Goal: Task Accomplishment & Management: Complete application form

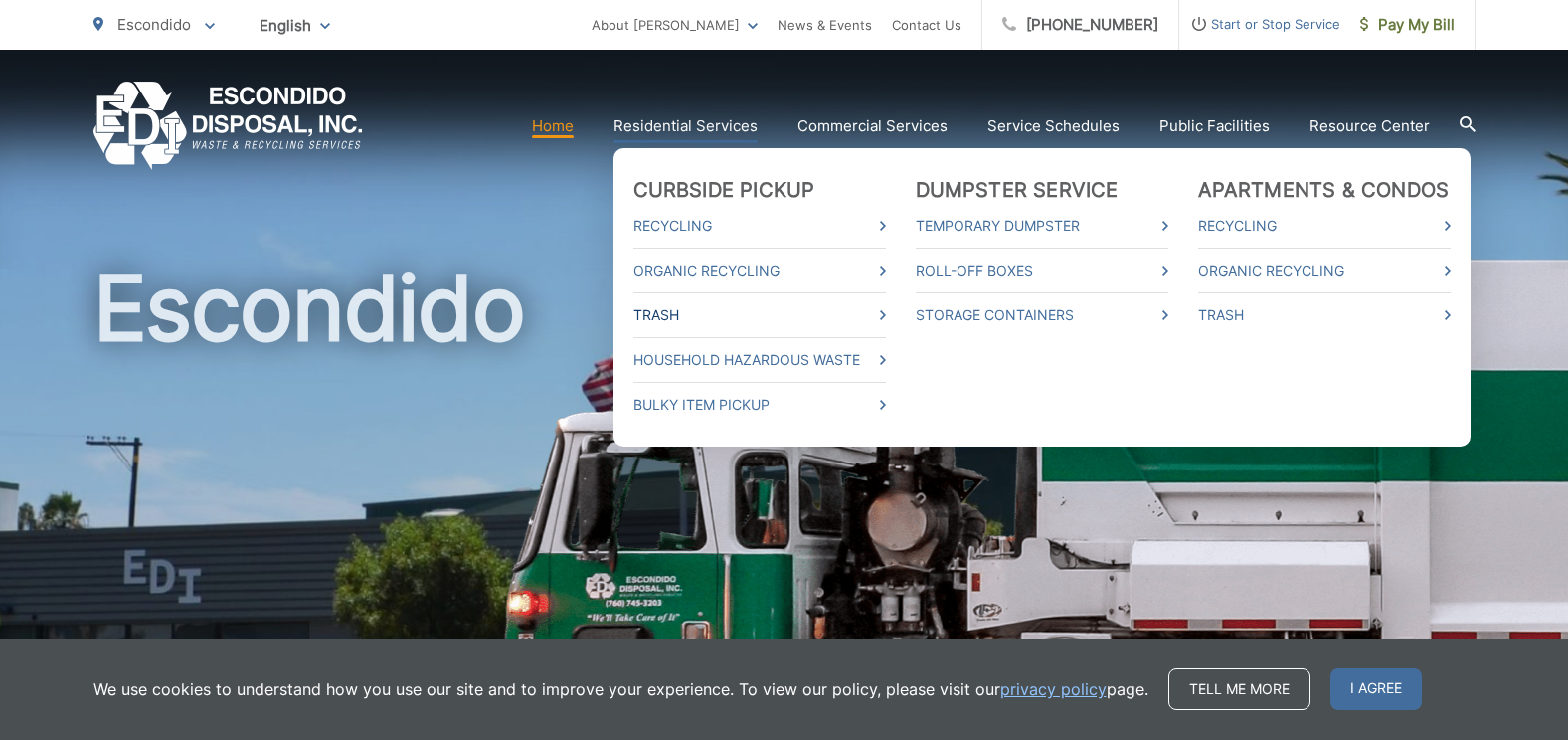
click at [662, 315] on link "Trash" at bounding box center [759, 315] width 252 height 24
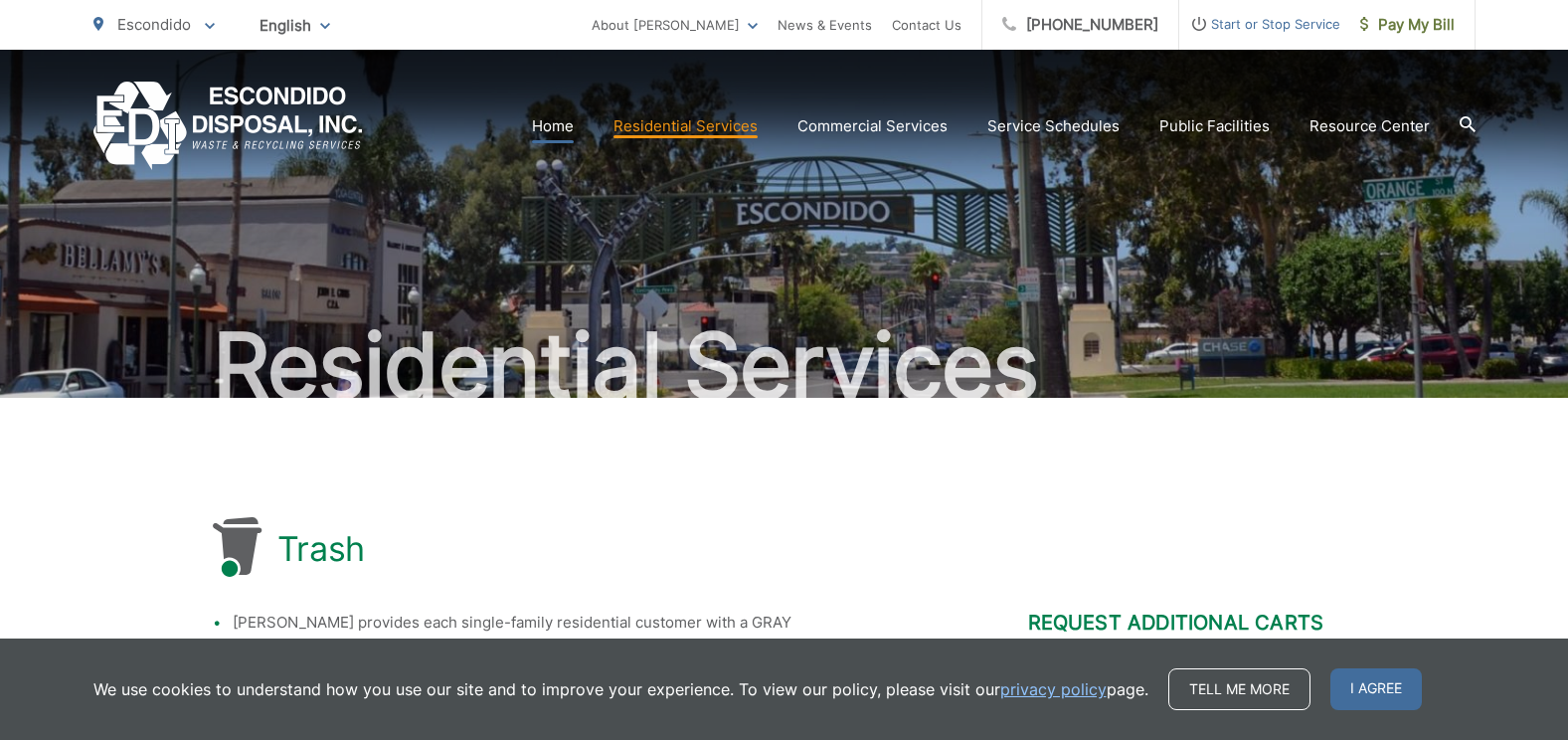
click at [562, 121] on link "Home" at bounding box center [553, 127] width 42 height 24
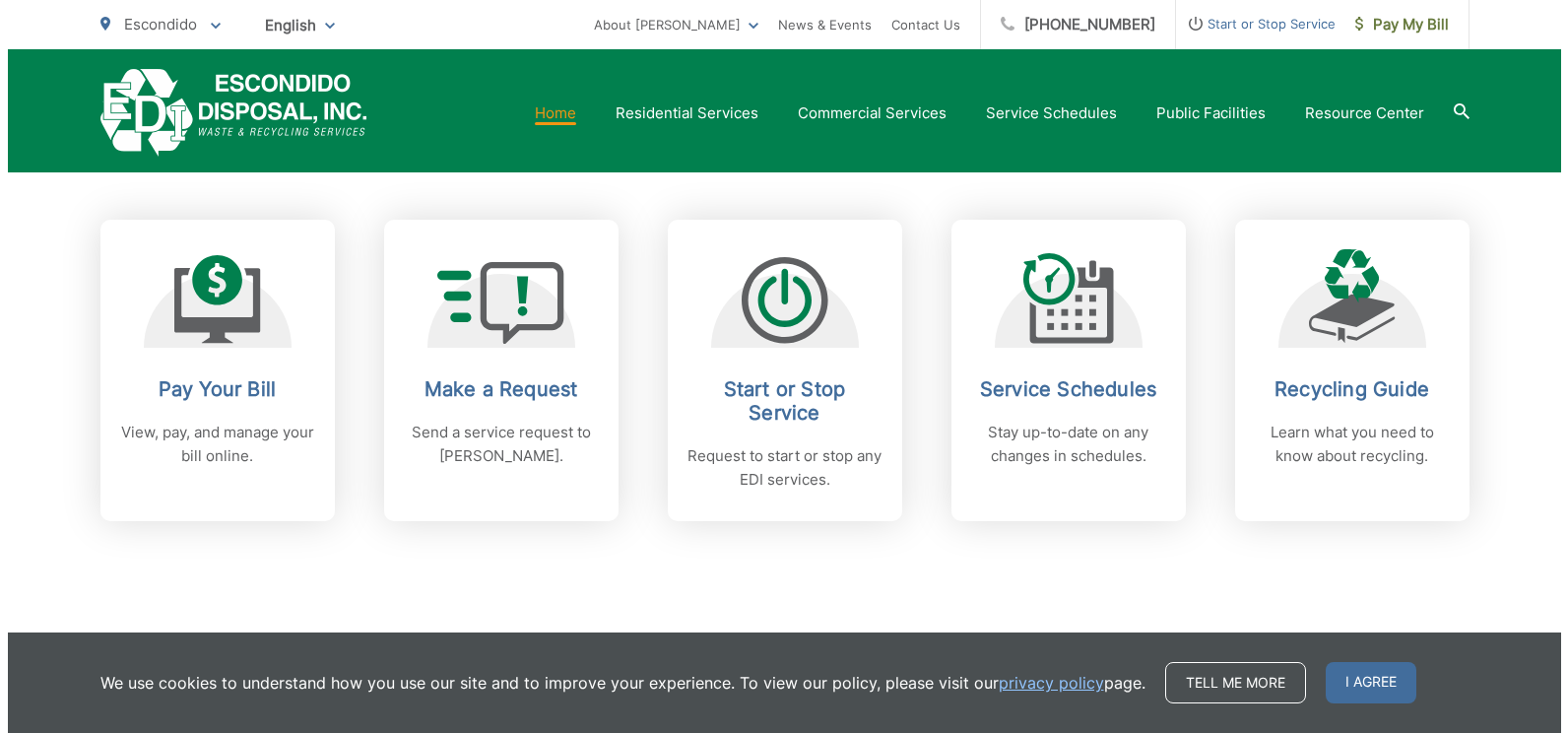
scroll to position [788, 0]
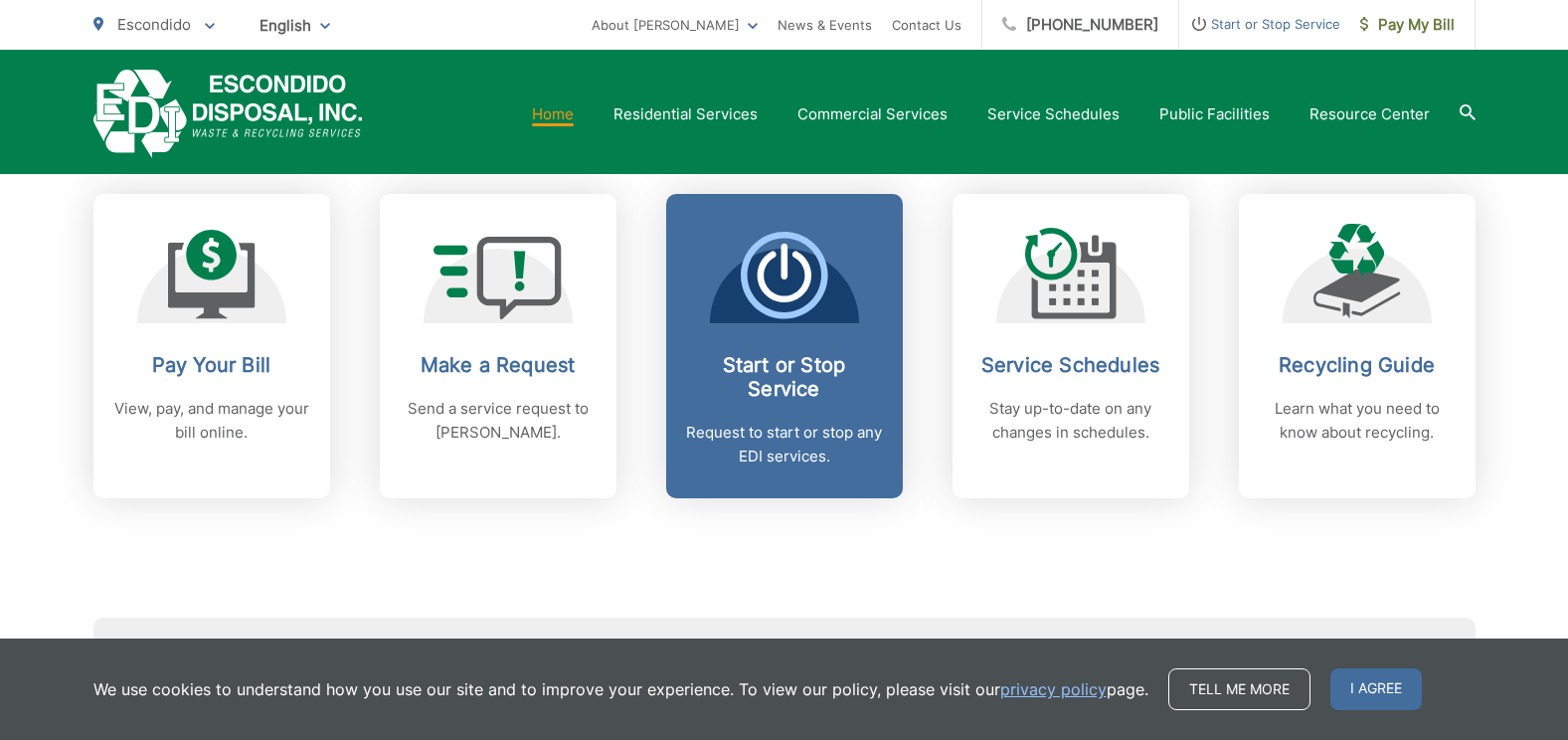
click at [793, 274] on icon at bounding box center [785, 275] width 88 height 88
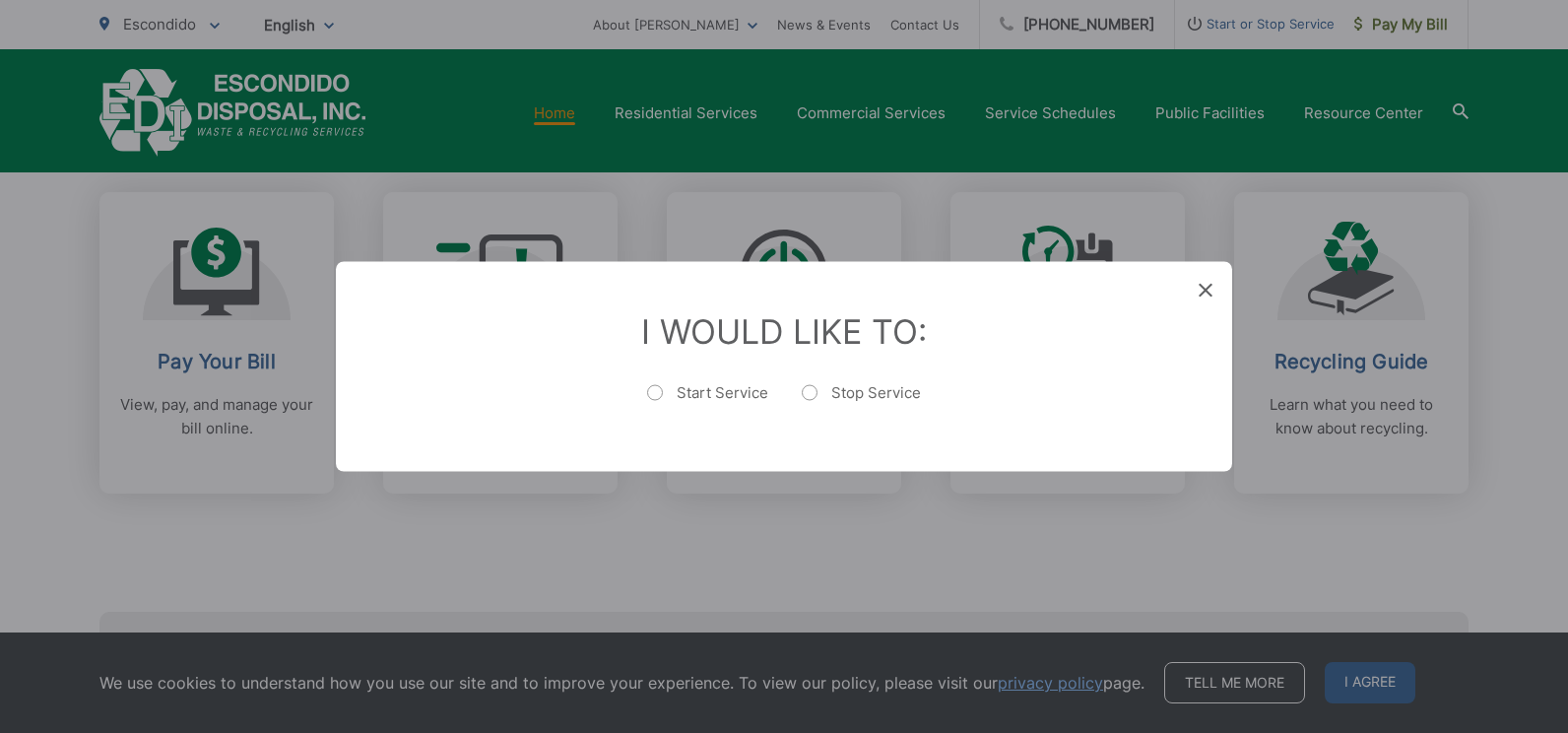
drag, startPoint x: 655, startPoint y: 392, endPoint x: 743, endPoint y: 452, distance: 106.5
click at [656, 392] on label "Start Service" at bounding box center [707, 403] width 122 height 40
radio input "true"
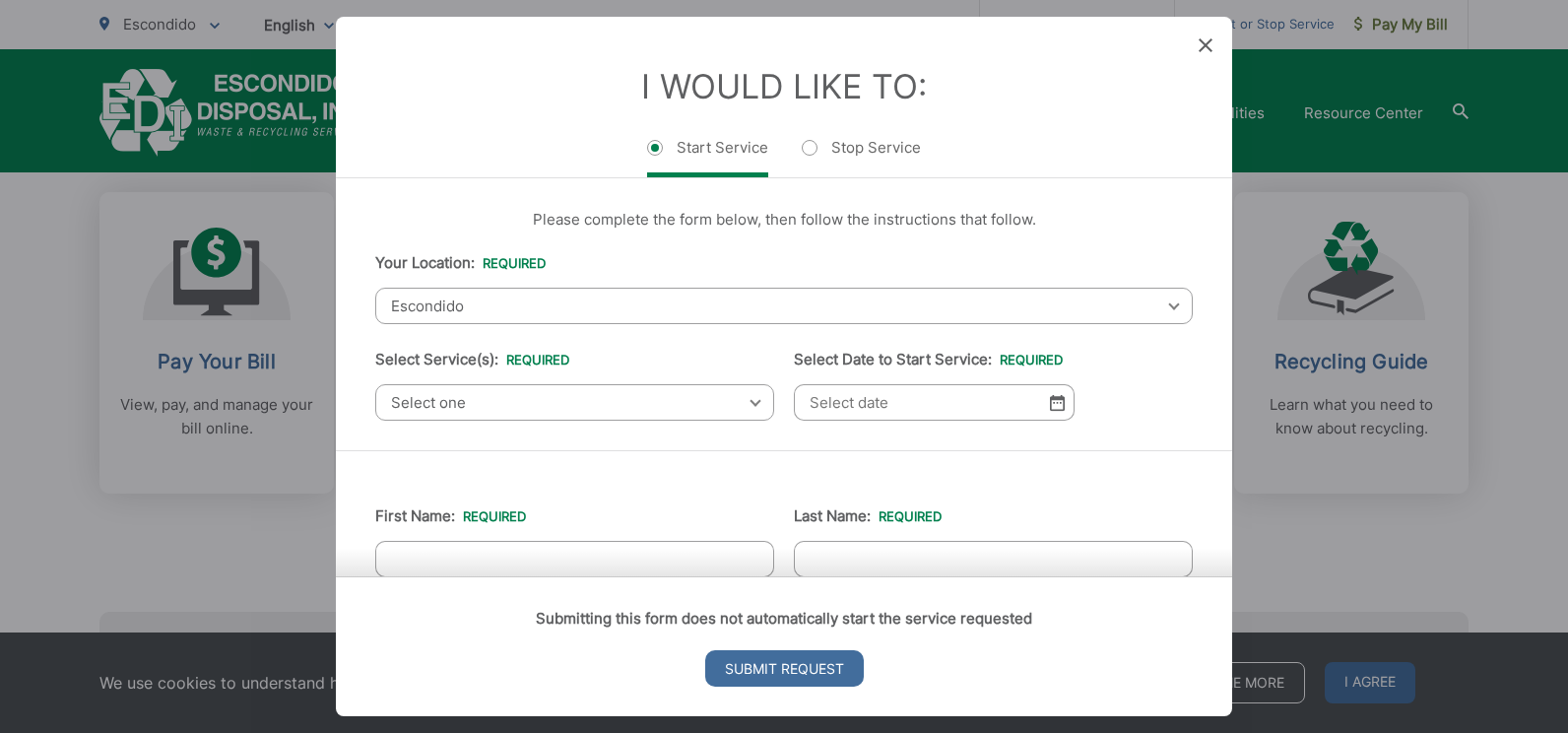
click at [758, 406] on span "Select one" at bounding box center [575, 402] width 399 height 37
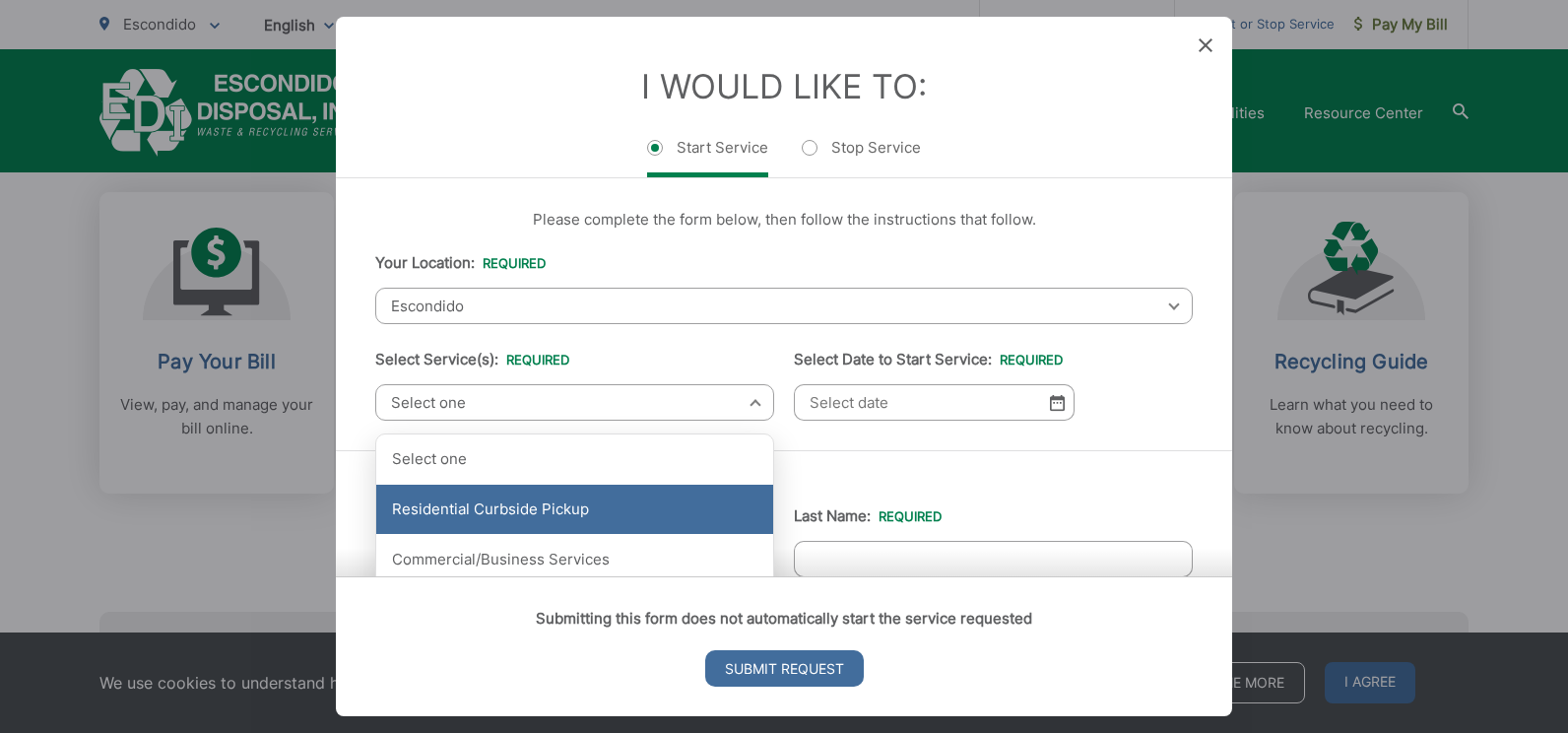
click at [663, 513] on div "Residential Curbside Pickup" at bounding box center [575, 510] width 397 height 49
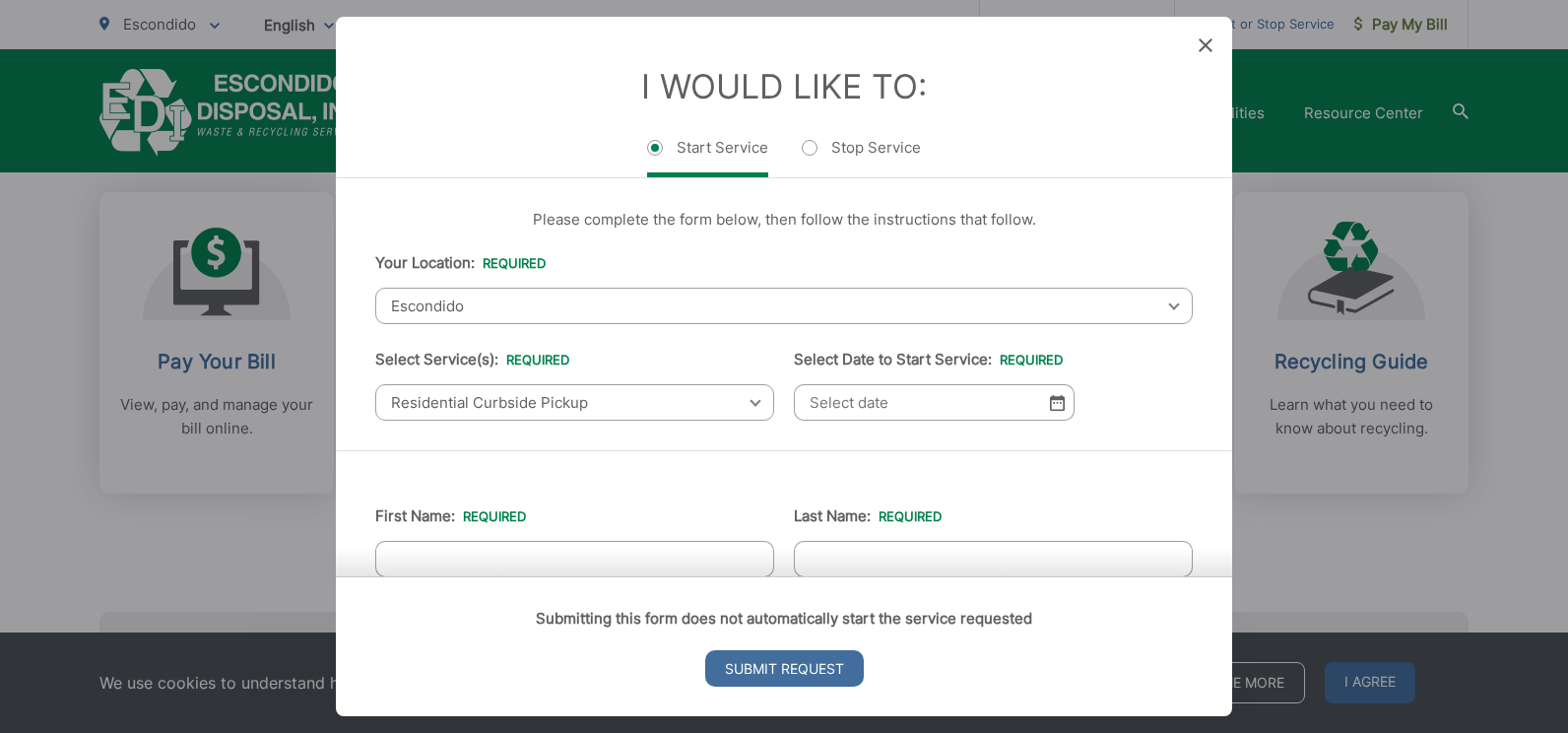
click at [1050, 401] on img at bounding box center [1057, 402] width 15 height 17
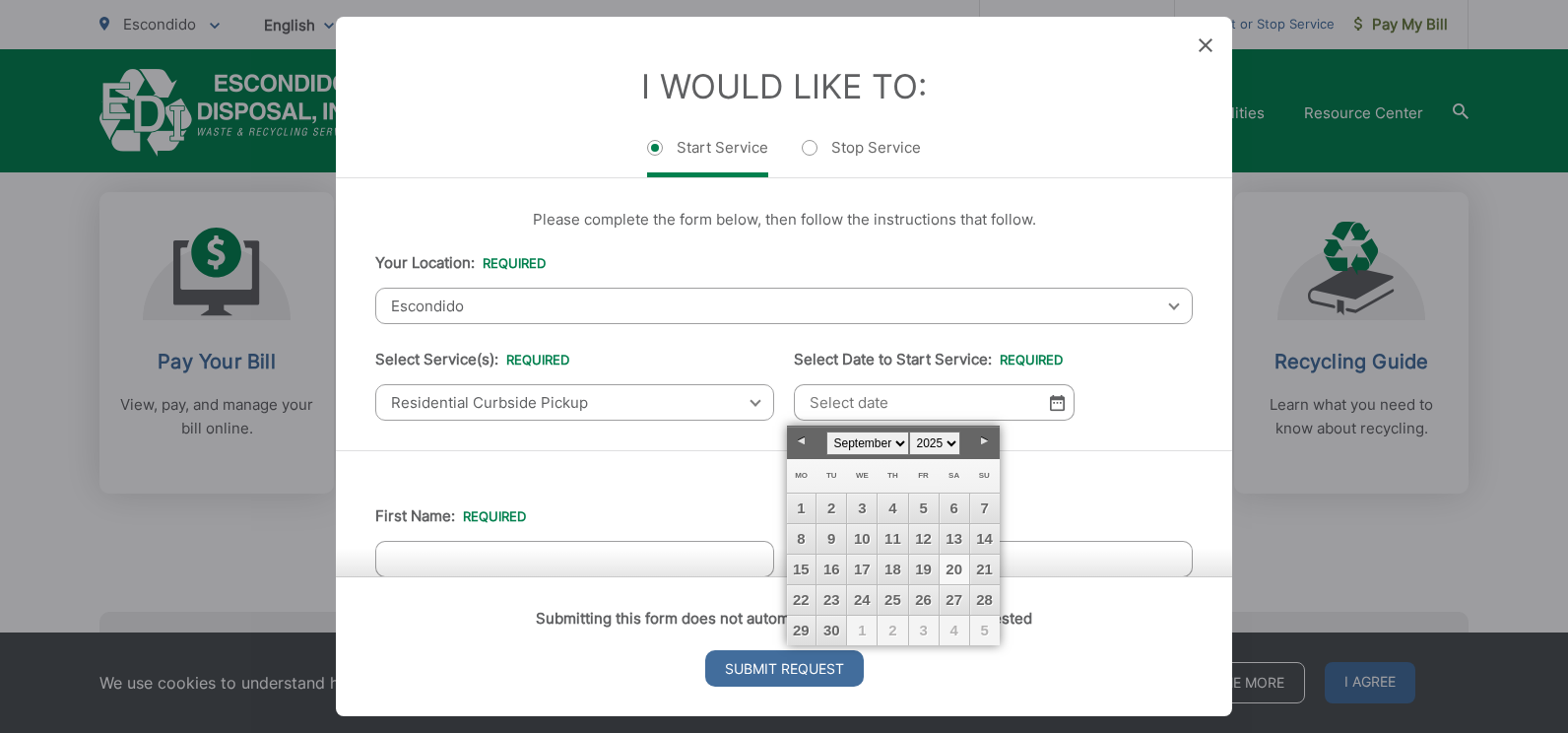
click at [953, 572] on link "20" at bounding box center [954, 569] width 30 height 30
type input "09/20/2025"
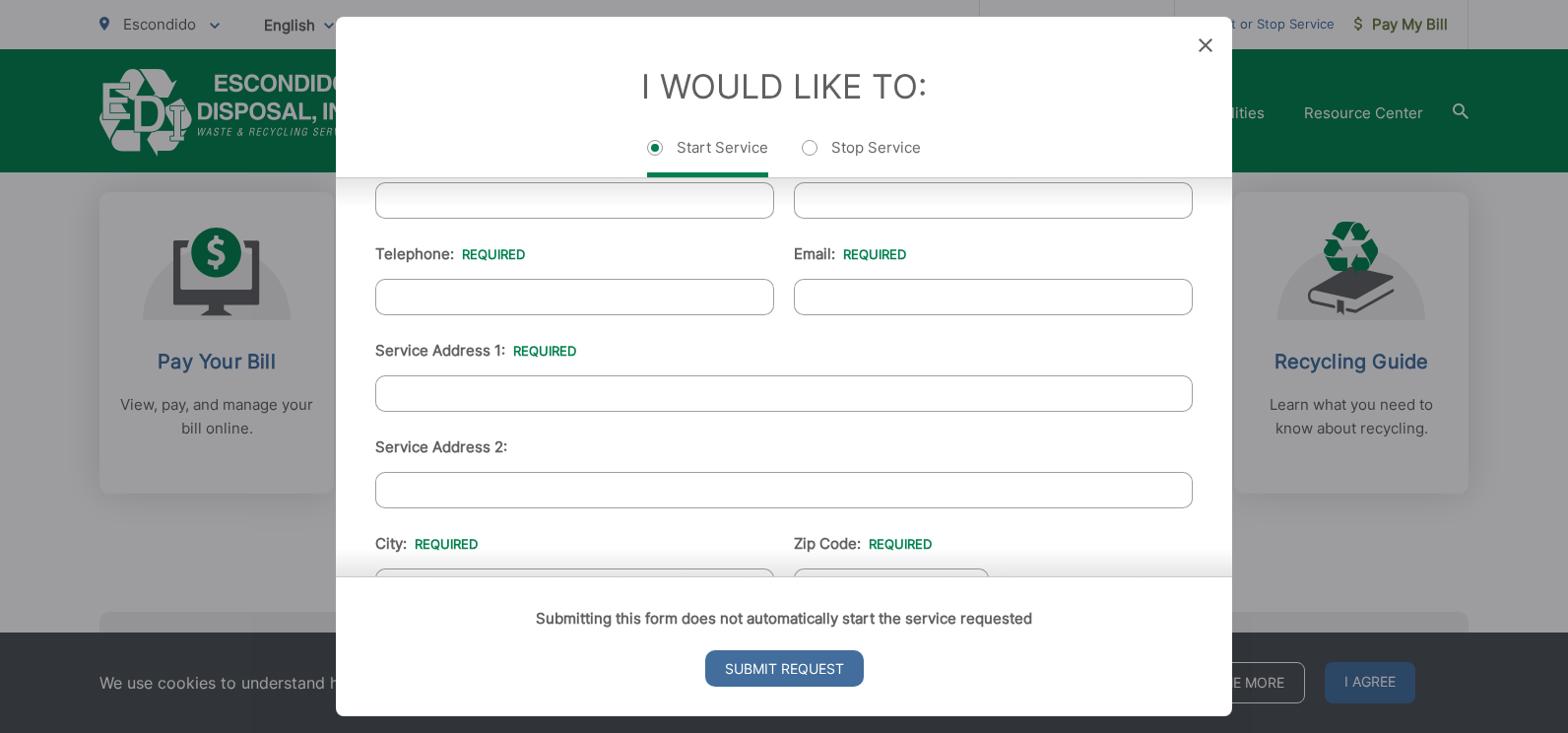
scroll to position [295, 0]
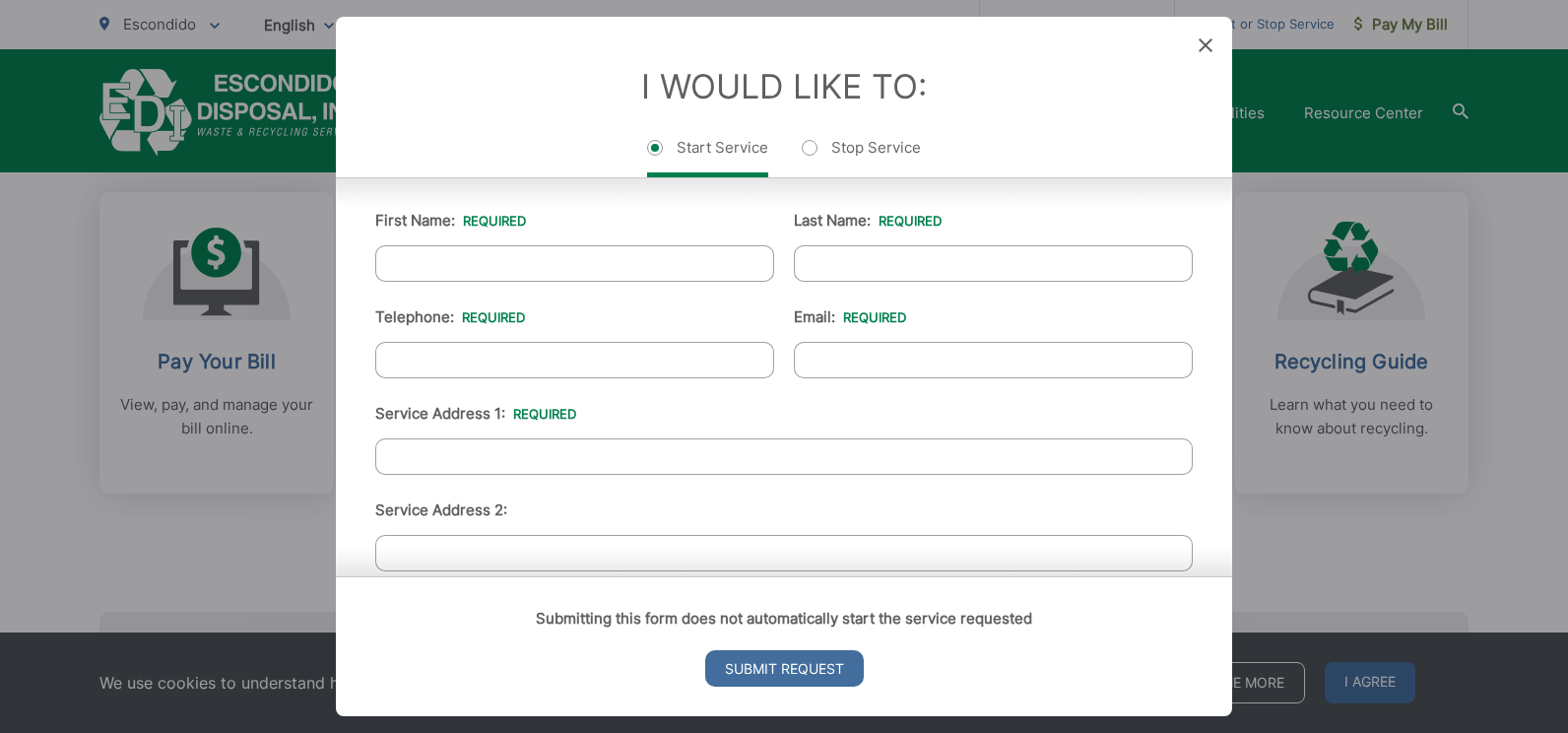
click at [522, 268] on input "First Name: *" at bounding box center [575, 263] width 399 height 37
type input "Mike"
type input "Setili"
type input "8583549535"
type input "mset3906@gmail.com"
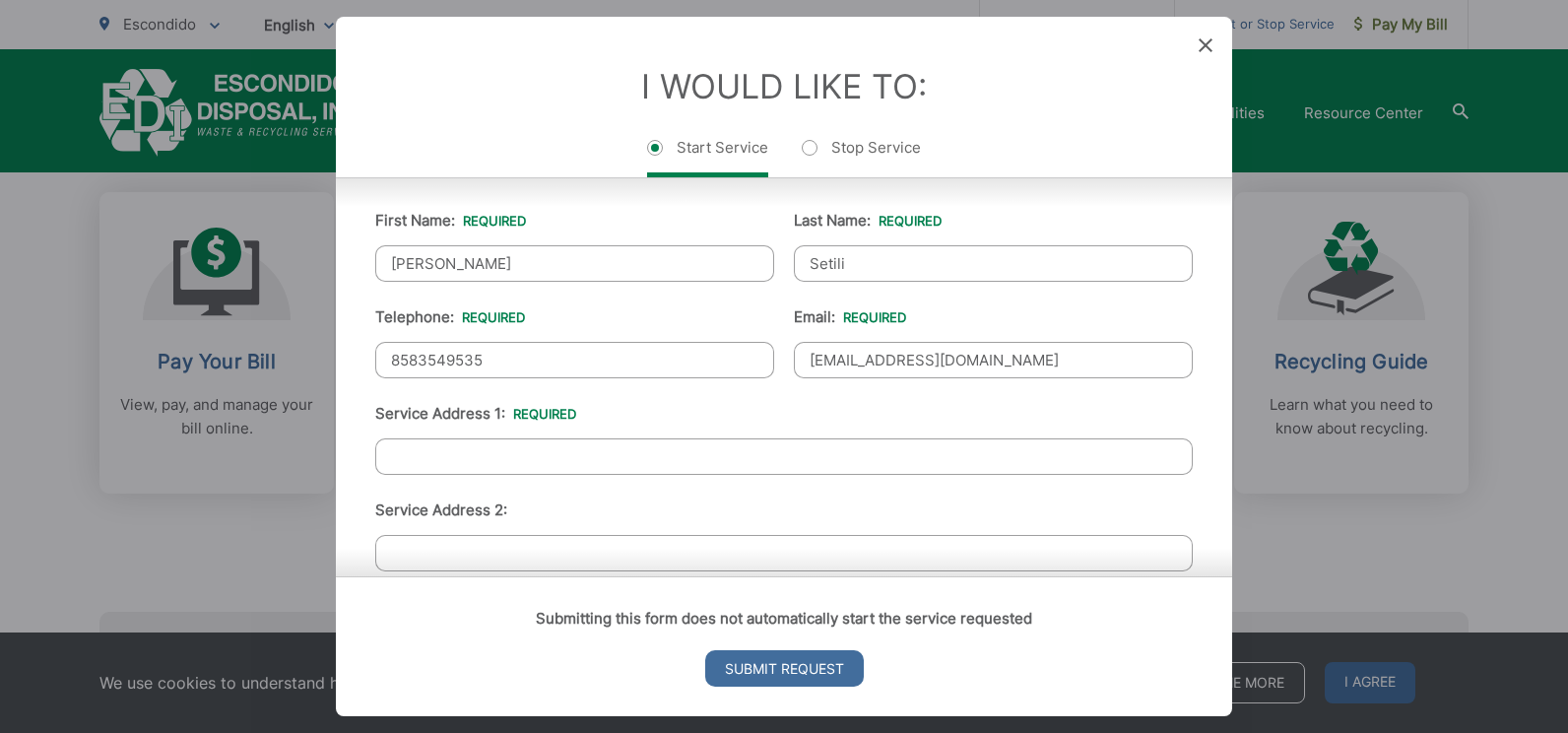
type input "ESCONDIDO"
type input "92029"
type input "1015 Vereda Callada"
type input "(858) 354-9535"
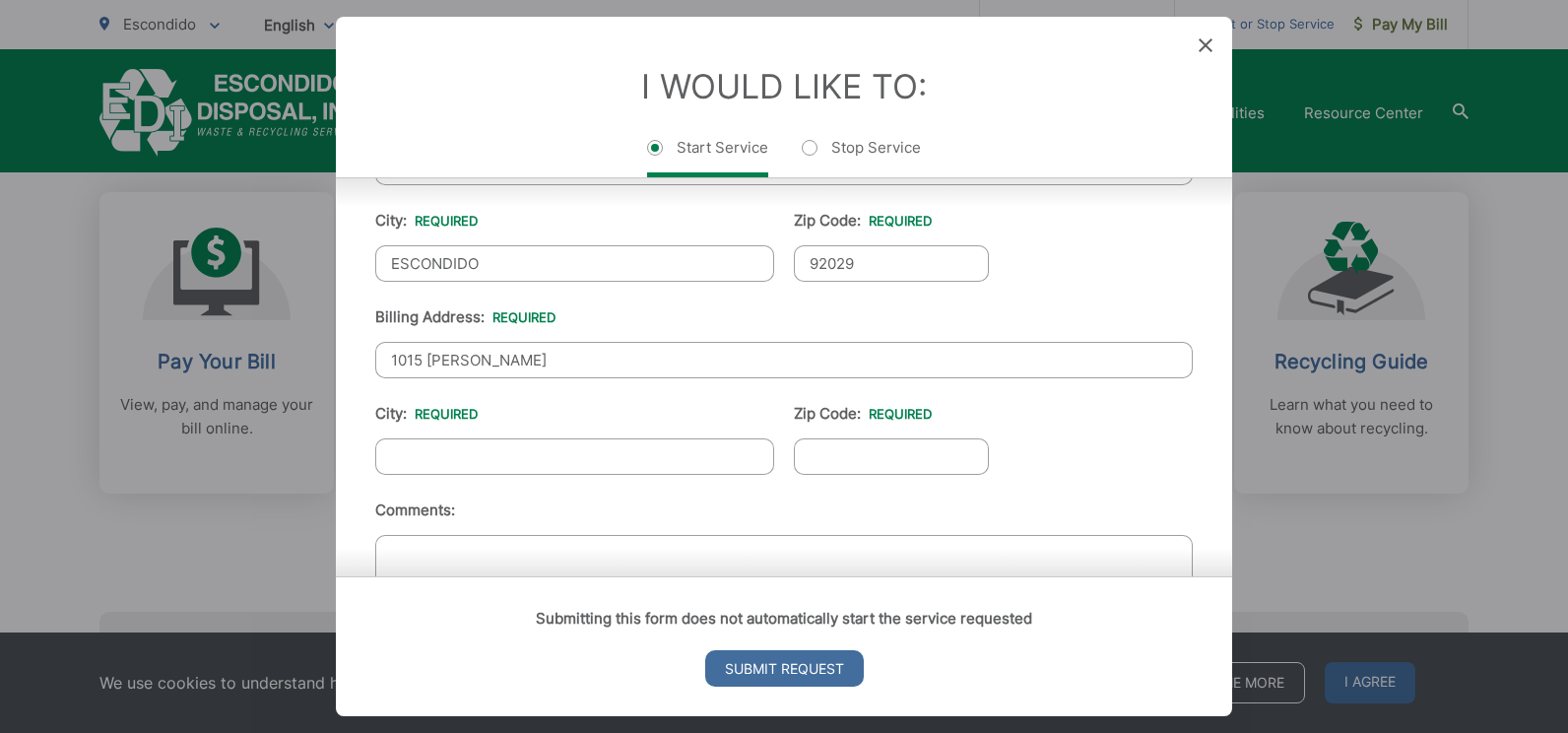
scroll to position [690, 0]
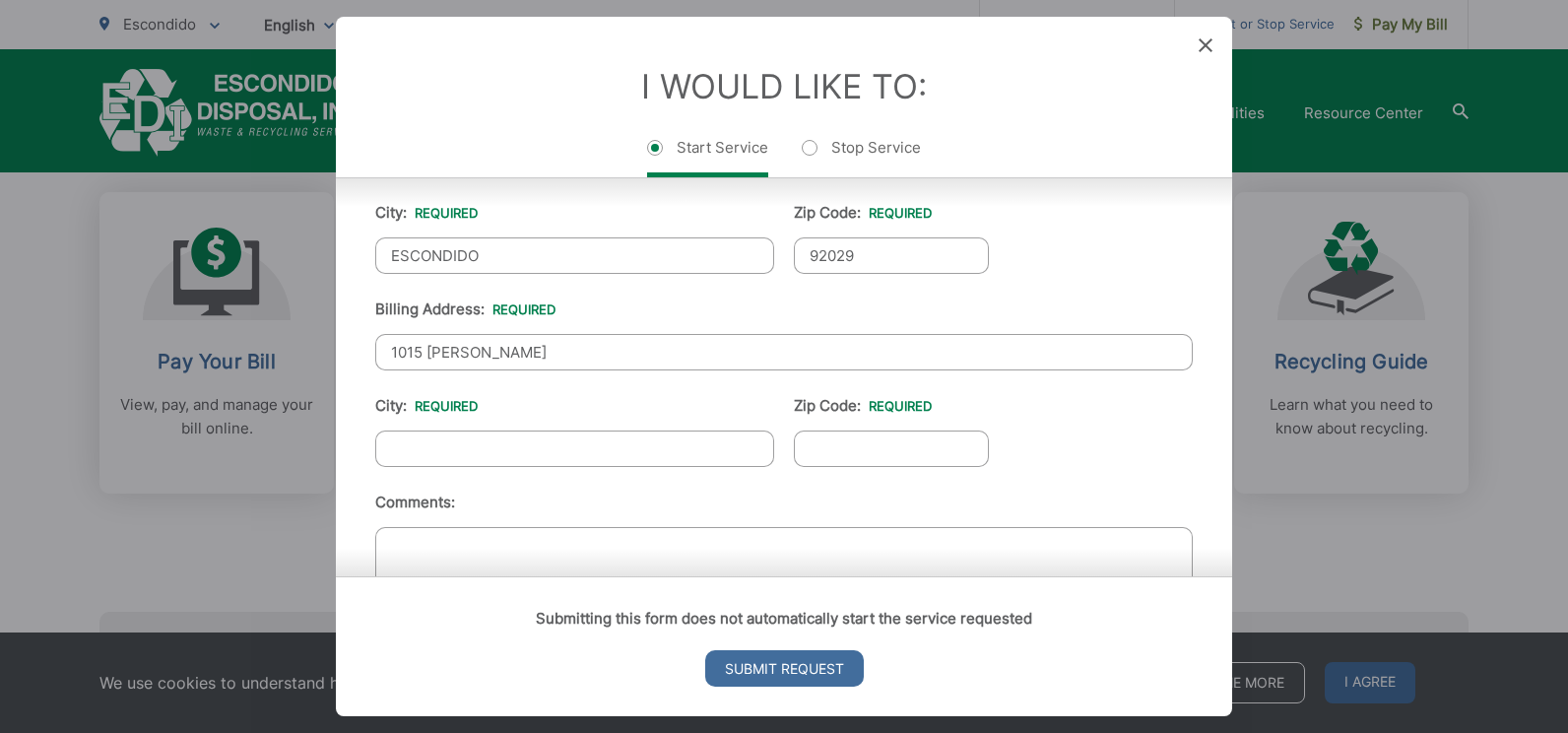
drag, startPoint x: 588, startPoint y: 343, endPoint x: 338, endPoint y: 361, distance: 250.6
click at [343, 358] on div "First Name: * Mike Last Name: * Setili Telephone: * (858) 354-9535 Email: * mse…" at bounding box center [784, 221] width 896 height 921
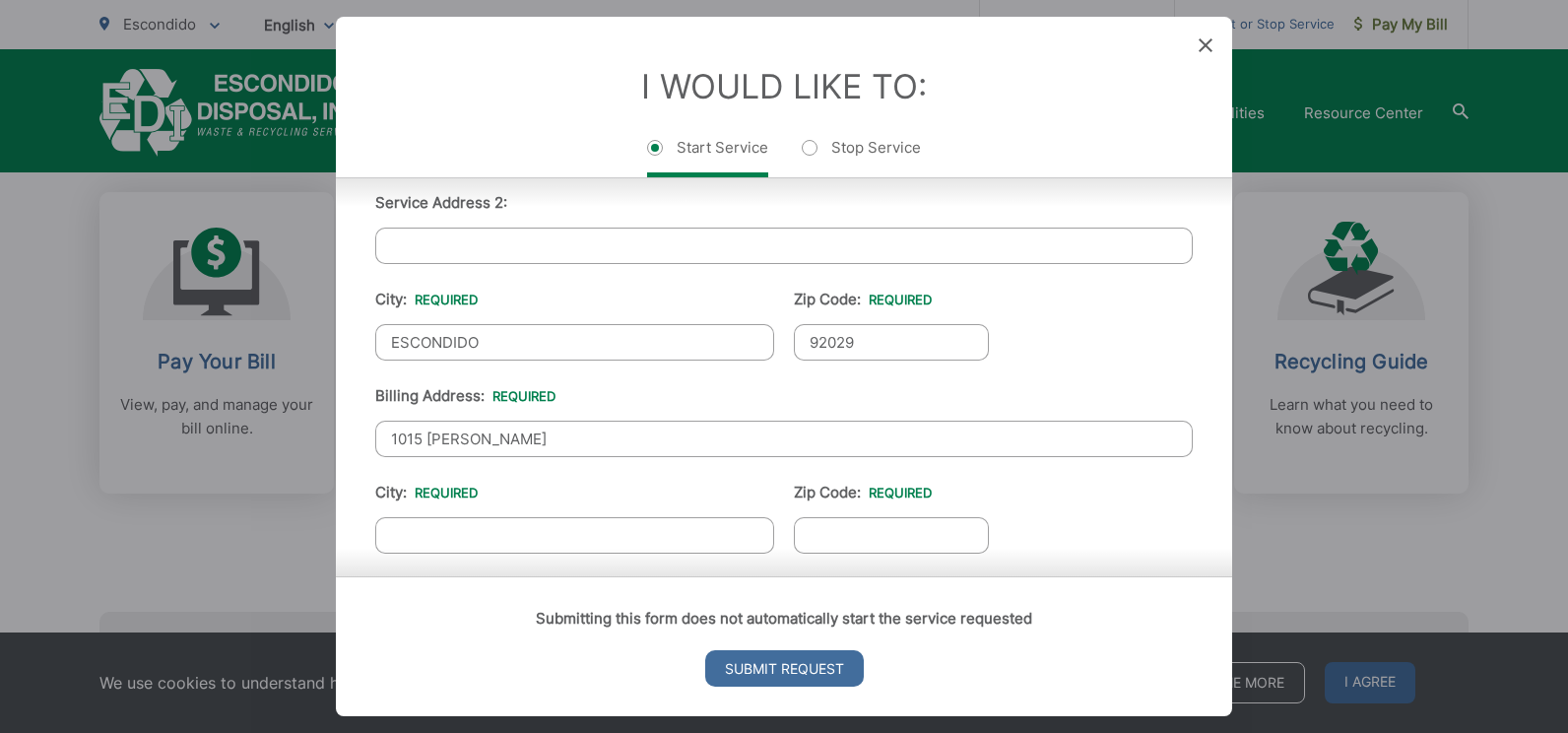
scroll to position [394, 0]
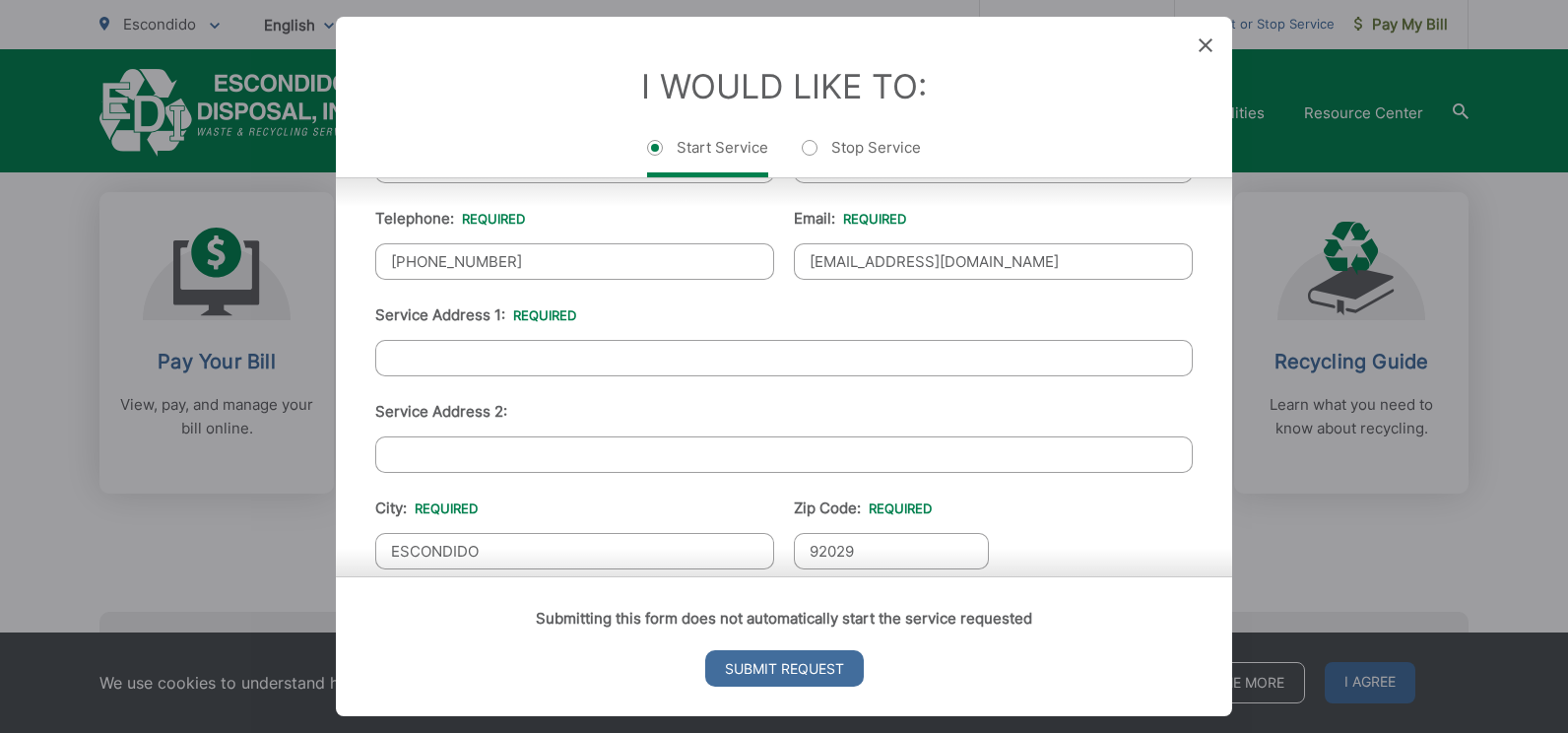
click at [459, 347] on input "Service Address 1: *" at bounding box center [784, 358] width 818 height 37
paste input "1015 Vereda Callada"
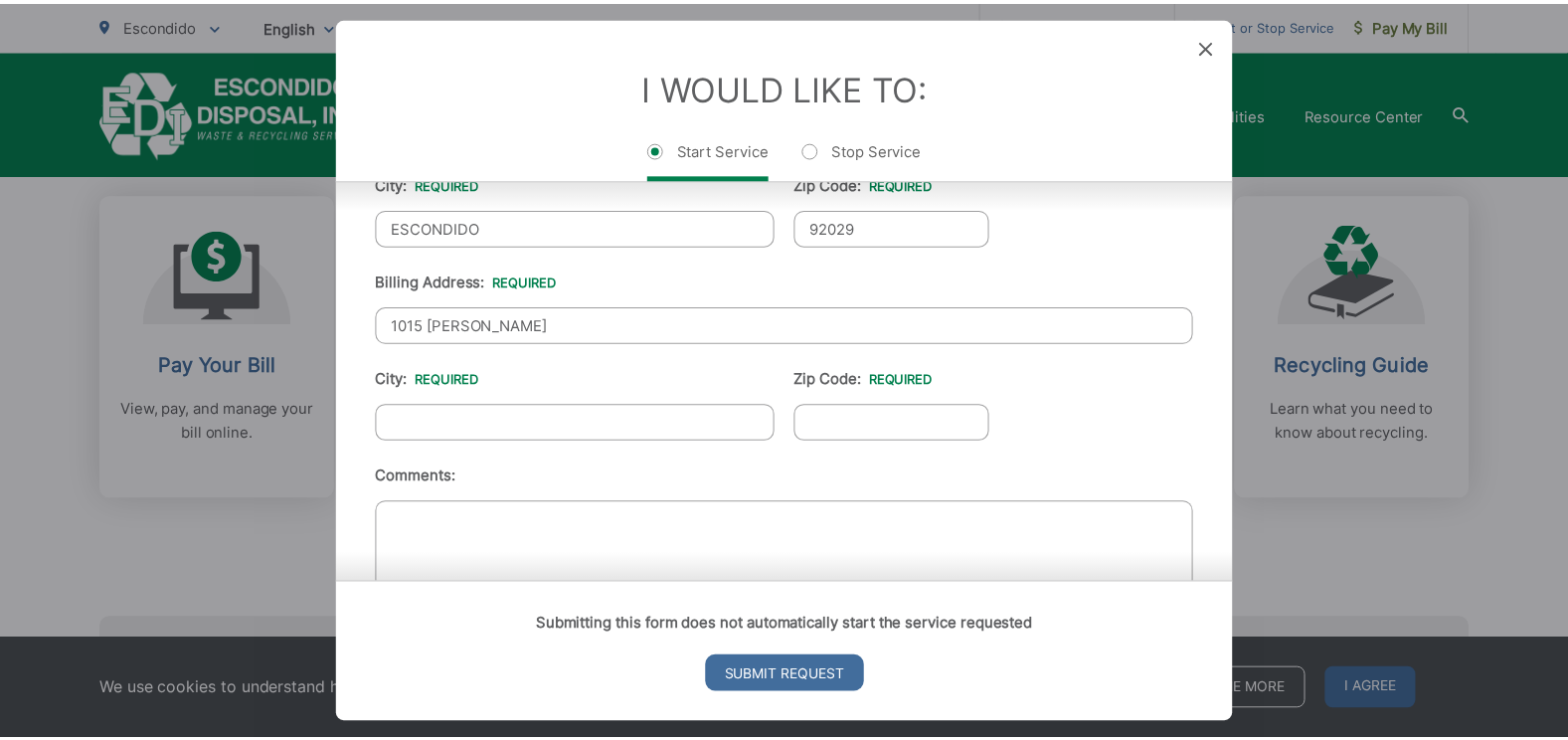
scroll to position [596, 0]
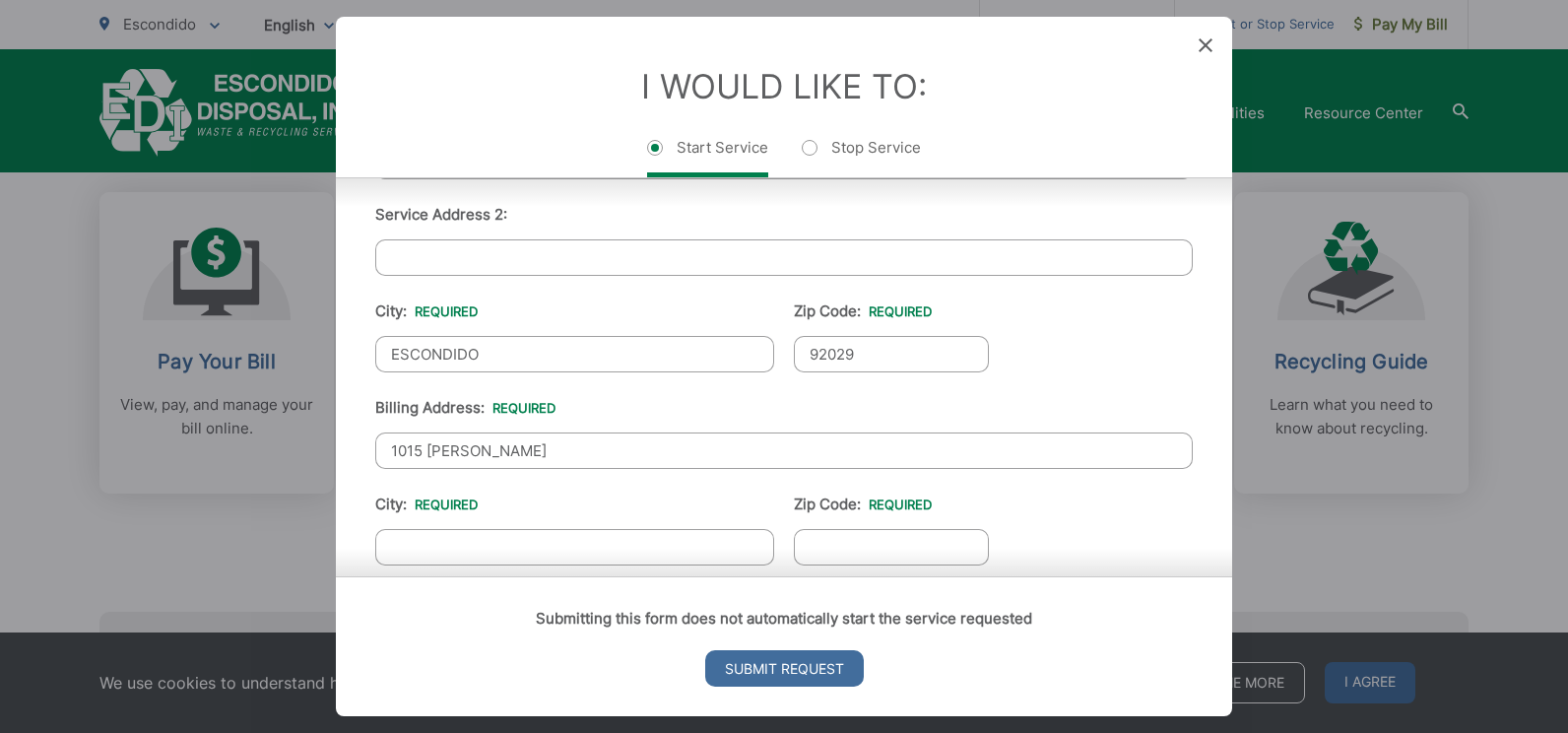
type input "1015 Vereda Callada"
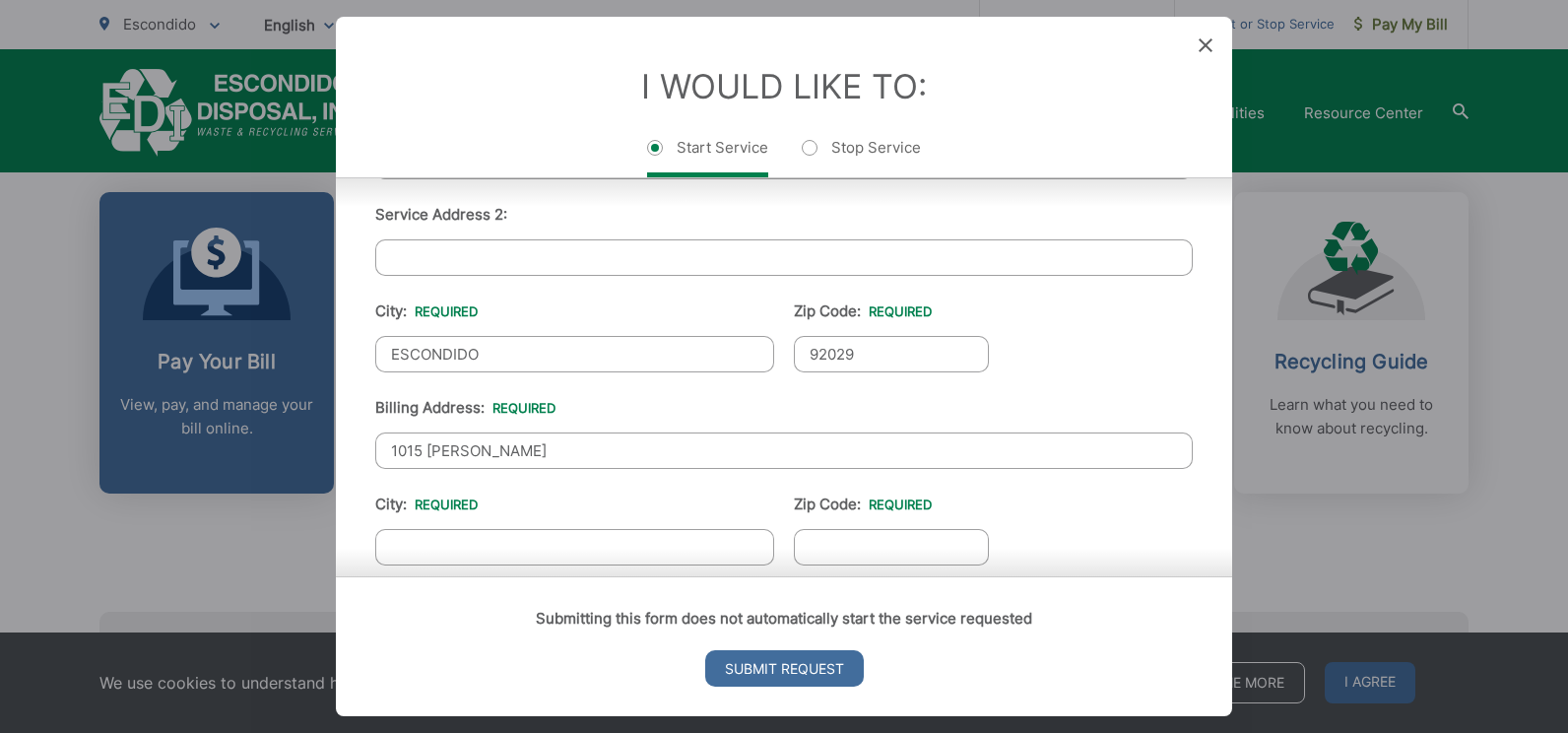
drag, startPoint x: 563, startPoint y: 356, endPoint x: 250, endPoint y: 332, distance: 313.9
click at [258, 335] on div "Entry Status None In Progress Completed None None In Progress Completed I Would…" at bounding box center [784, 366] width 1568 height 733
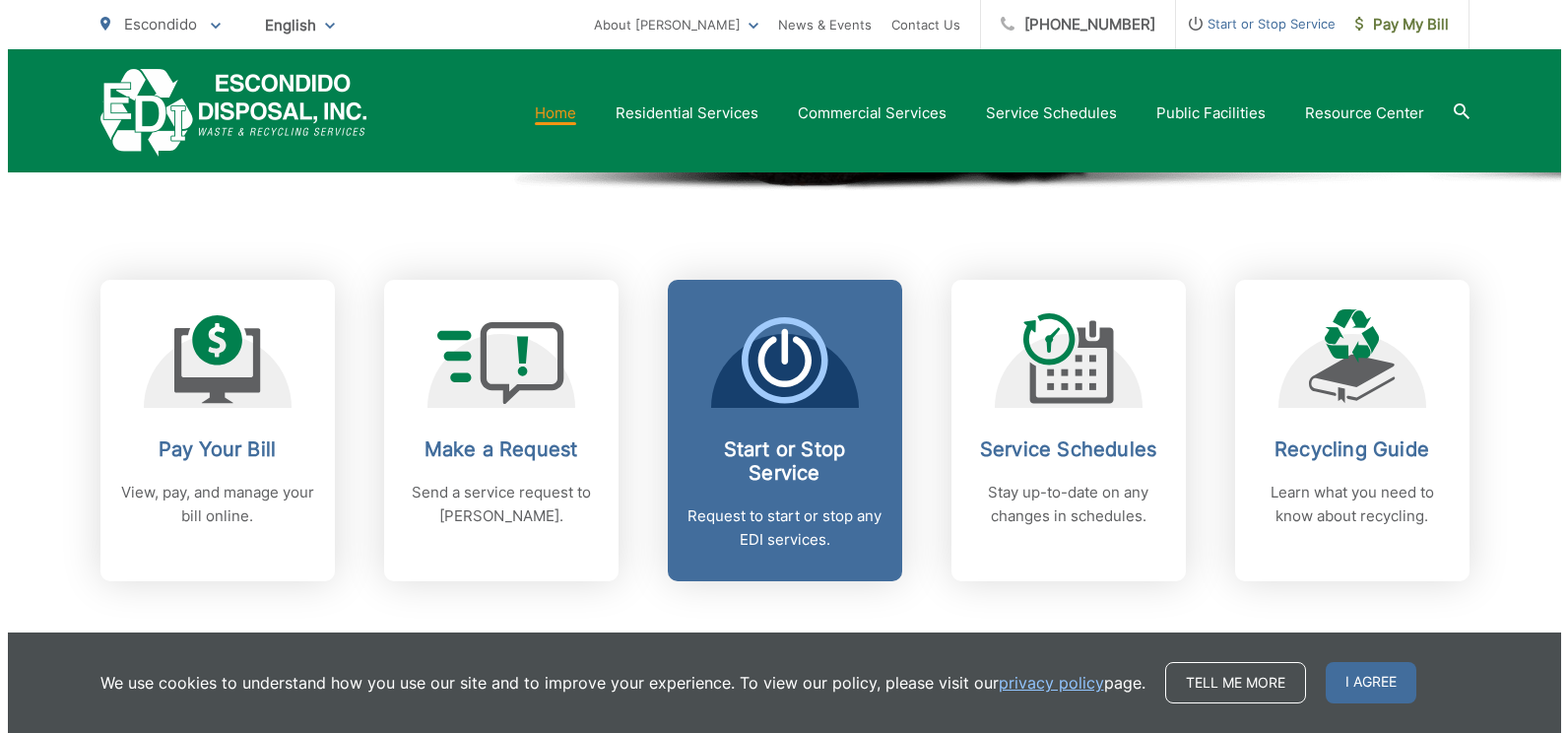
scroll to position [690, 0]
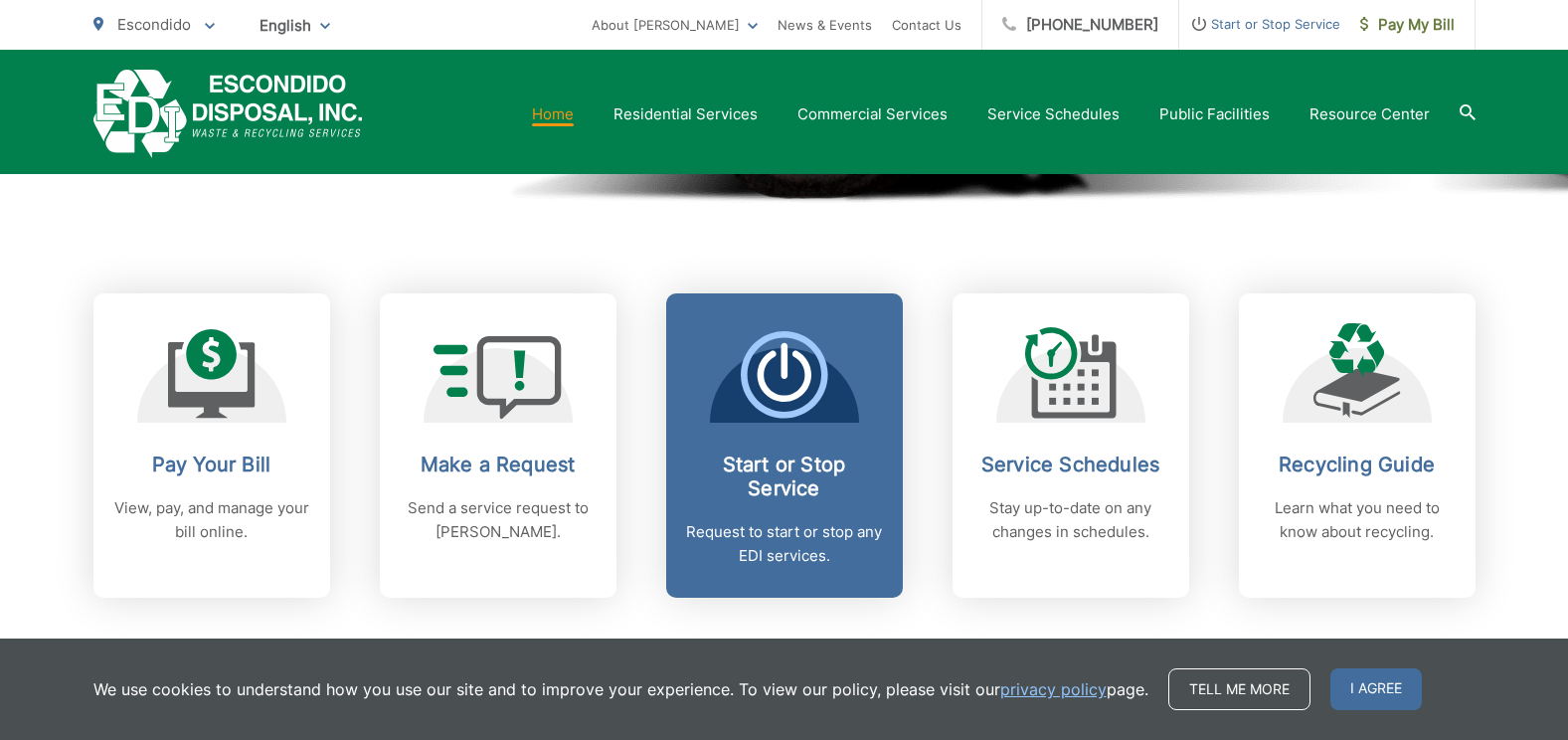
click at [771, 431] on span "Start or Stop Service Request to start or stop any EDI services." at bounding box center [784, 445] width 236 height 304
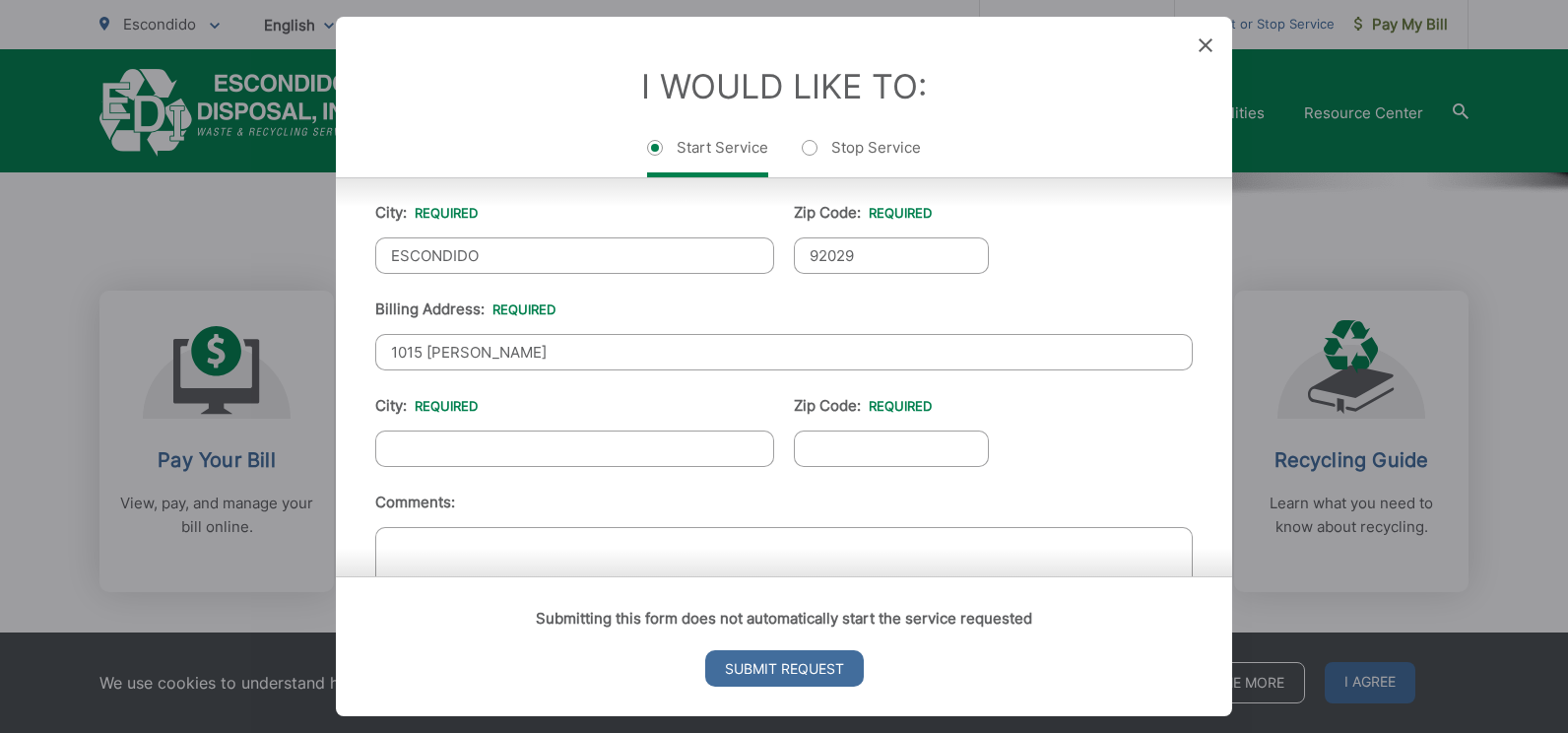
click at [549, 444] on input "City: *" at bounding box center [575, 448] width 399 height 37
type input "ESCONDIDO"
type input "92029"
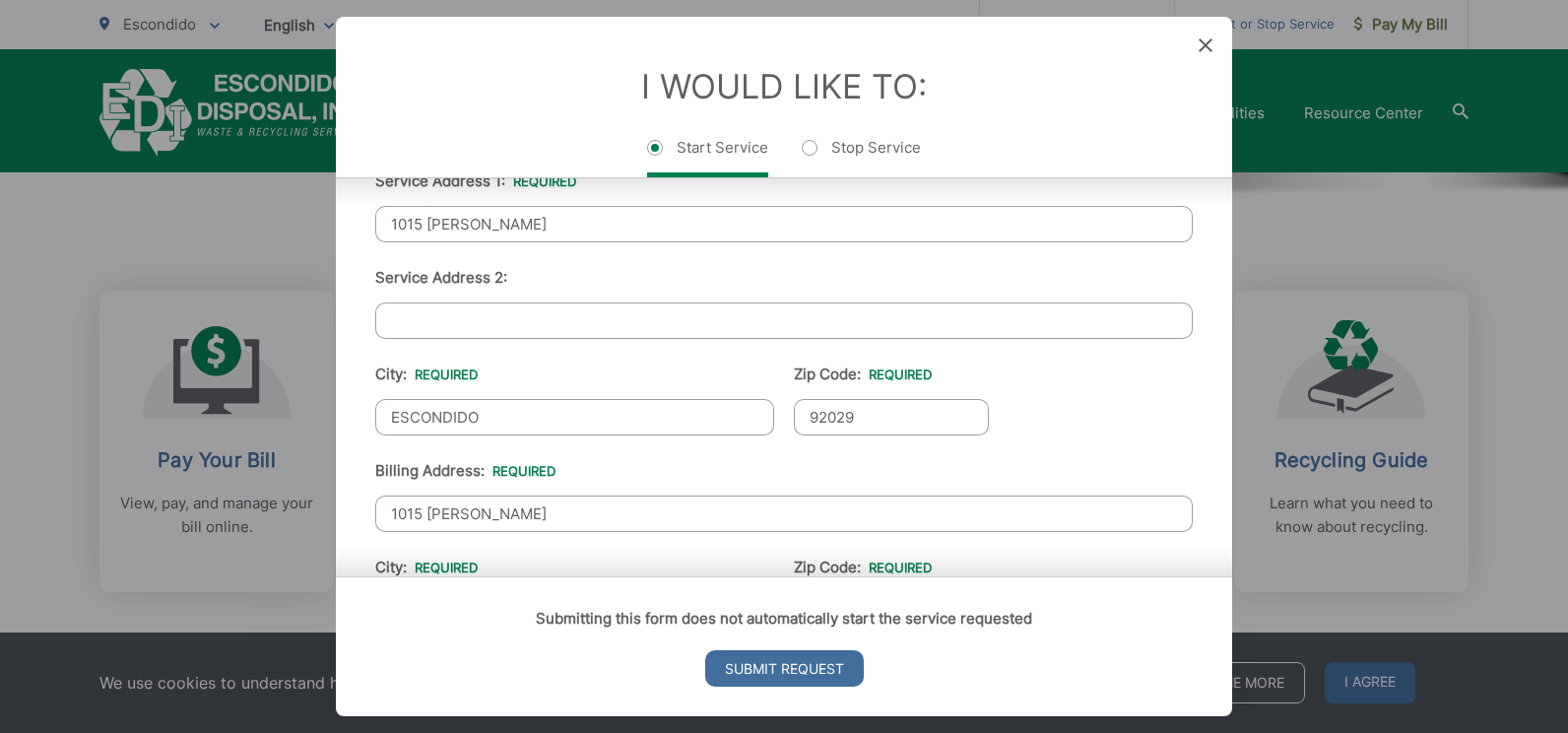
scroll to position [500, 0]
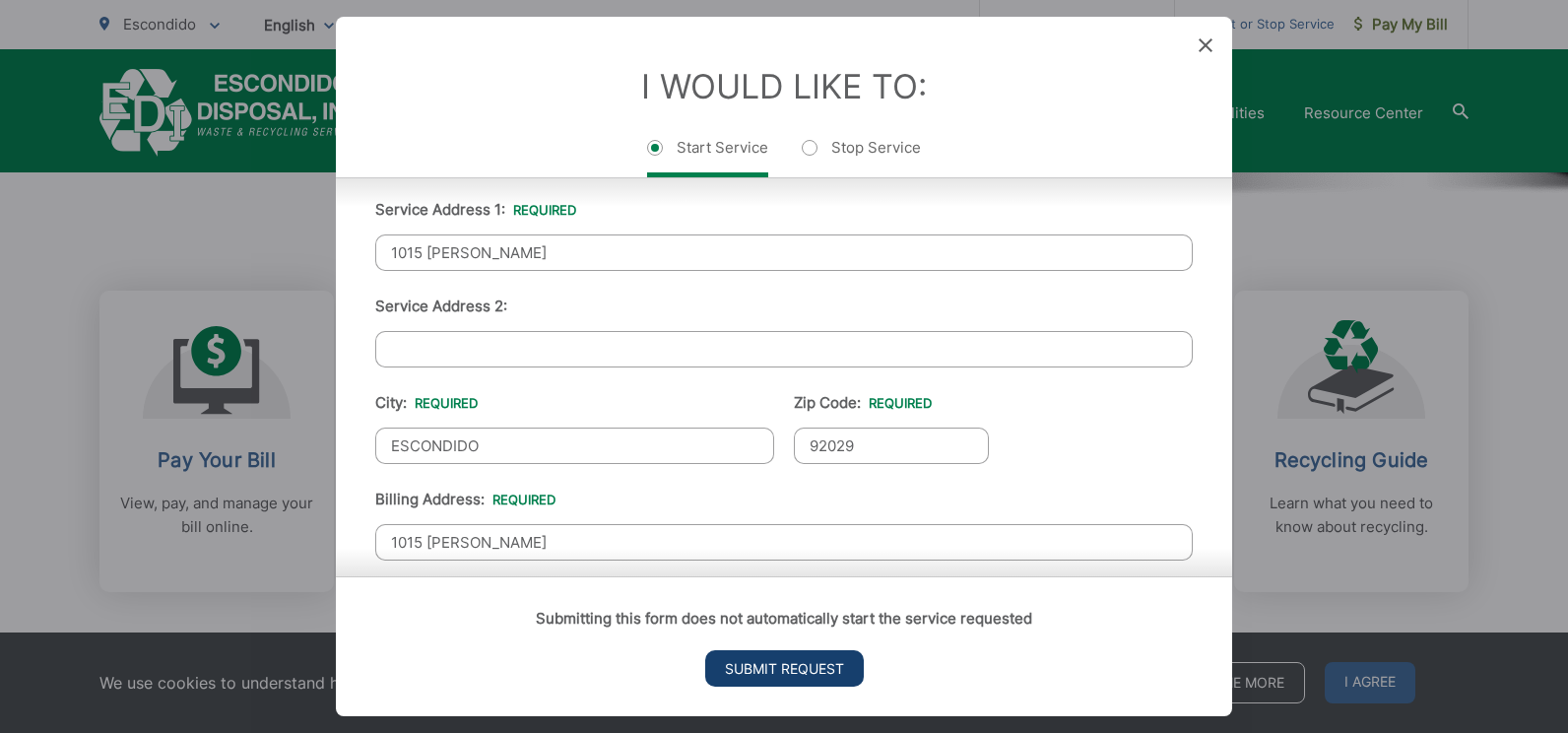
click at [777, 669] on input "Submit Request" at bounding box center [784, 668] width 159 height 37
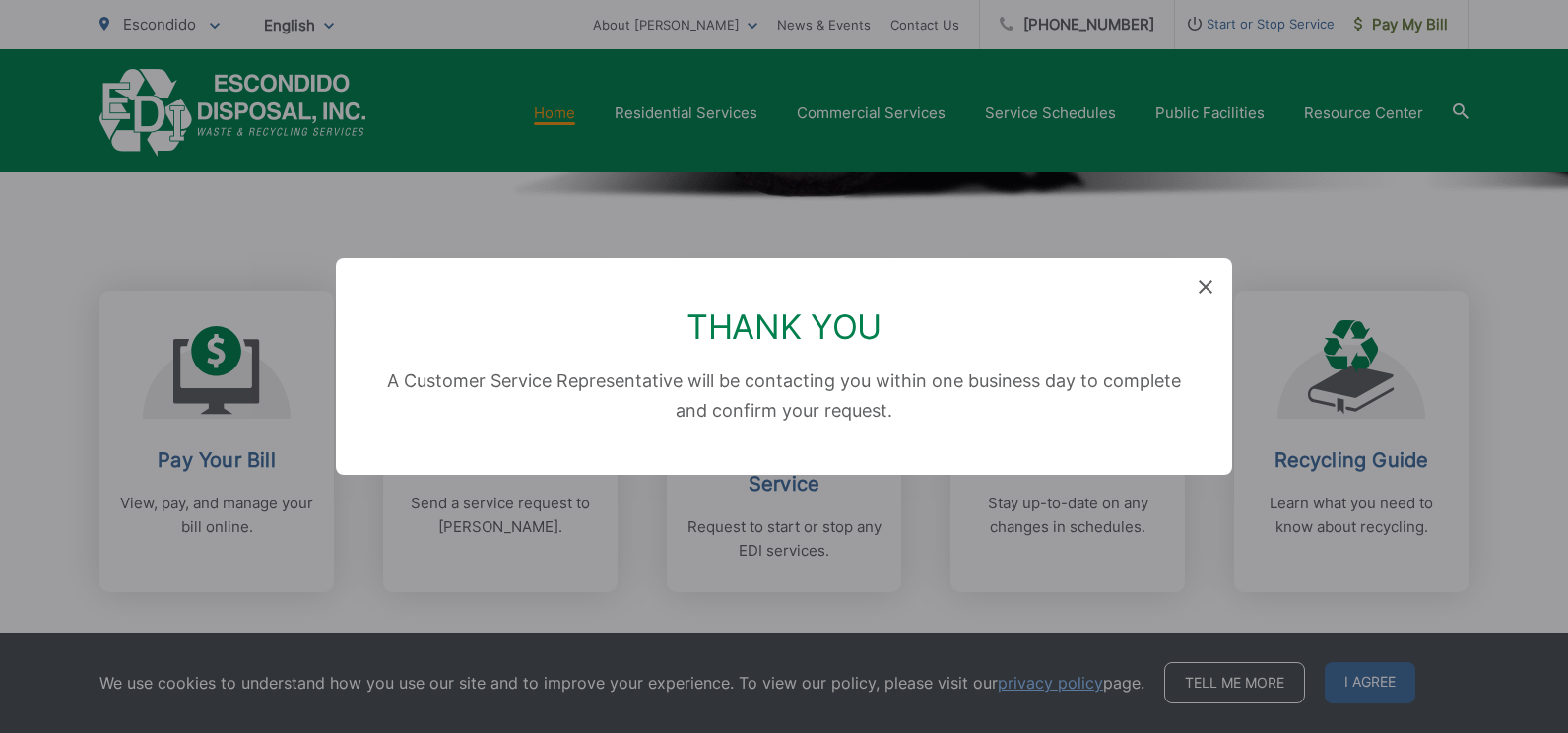
scroll to position [0, 0]
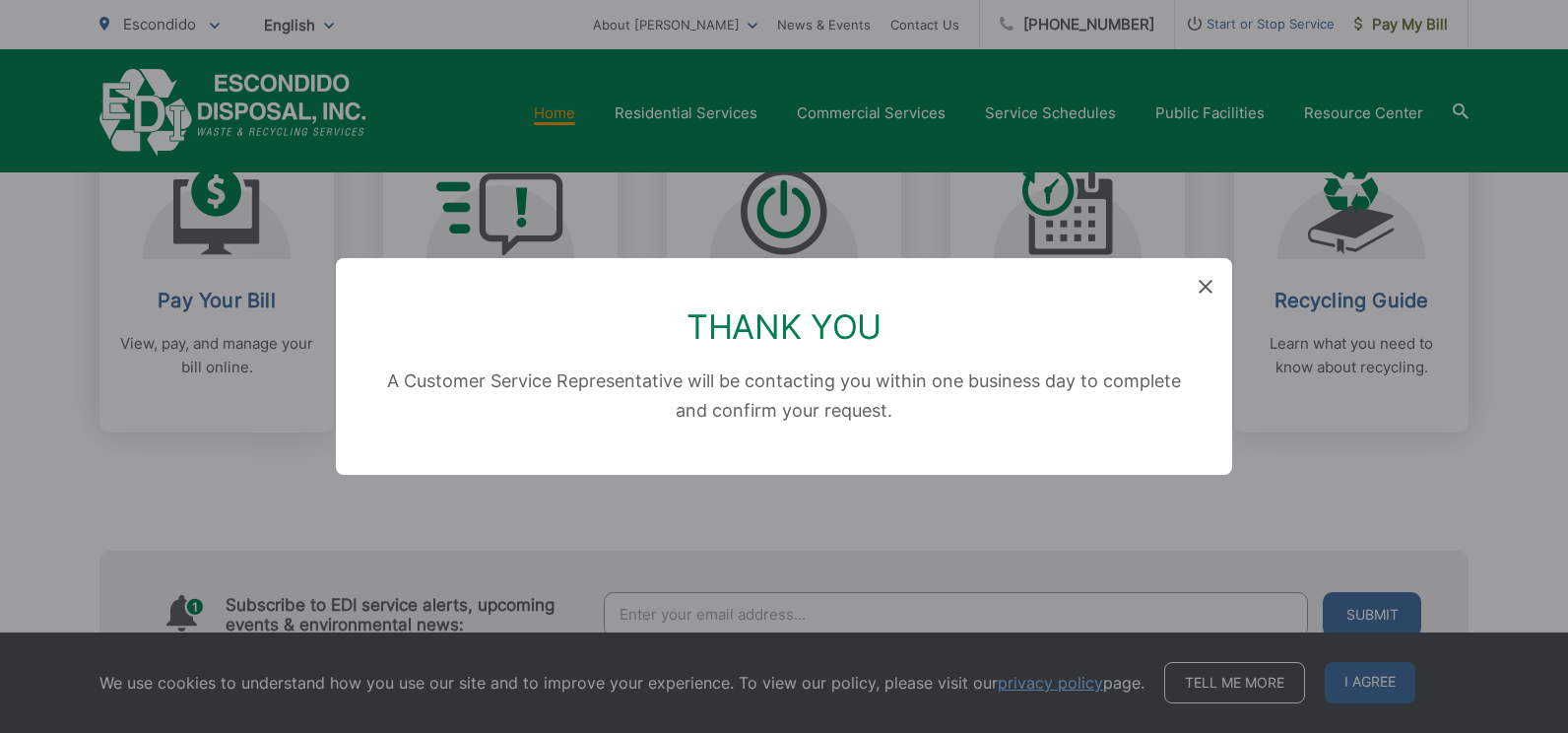
click at [1202, 282] on icon at bounding box center [1205, 286] width 14 height 14
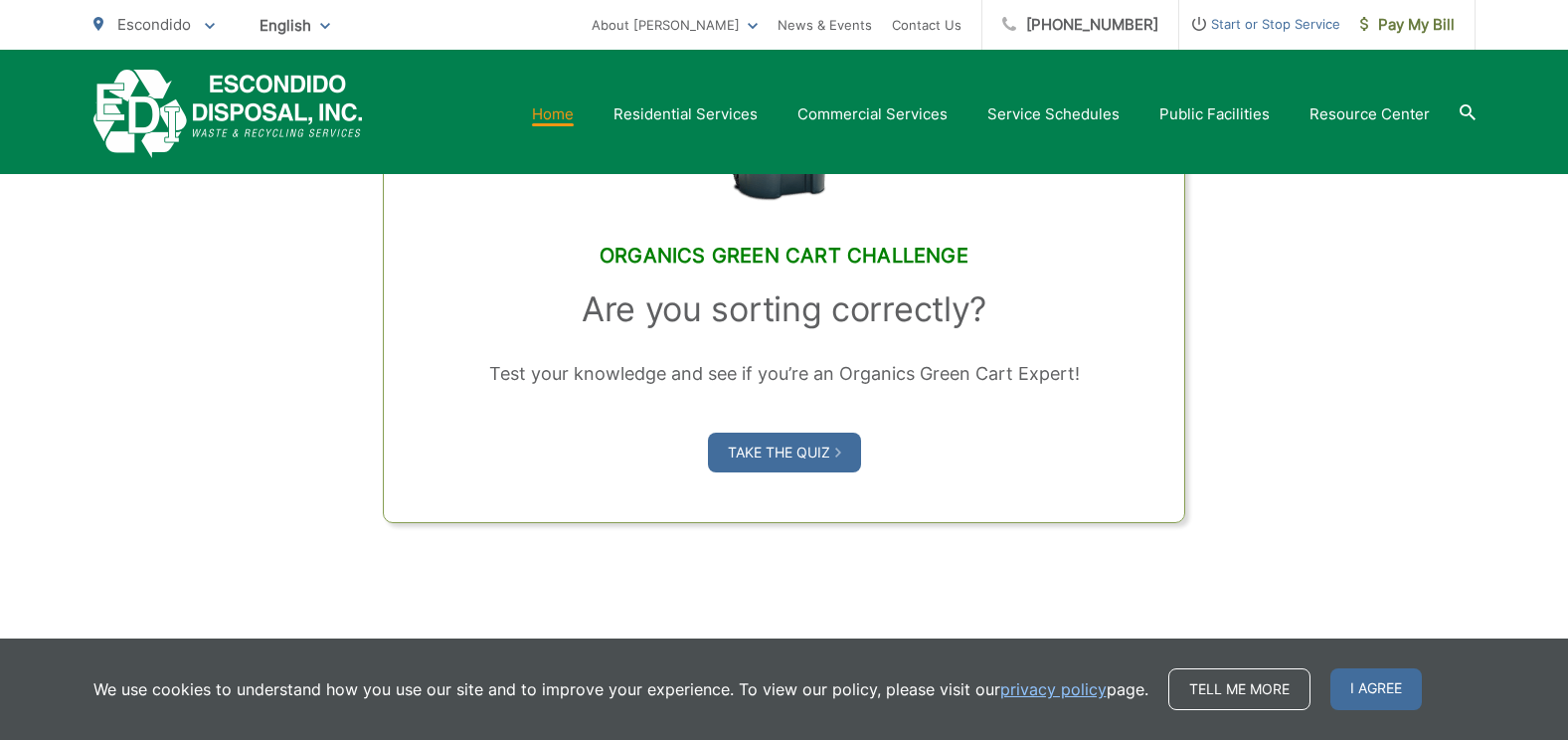
scroll to position [1591, 0]
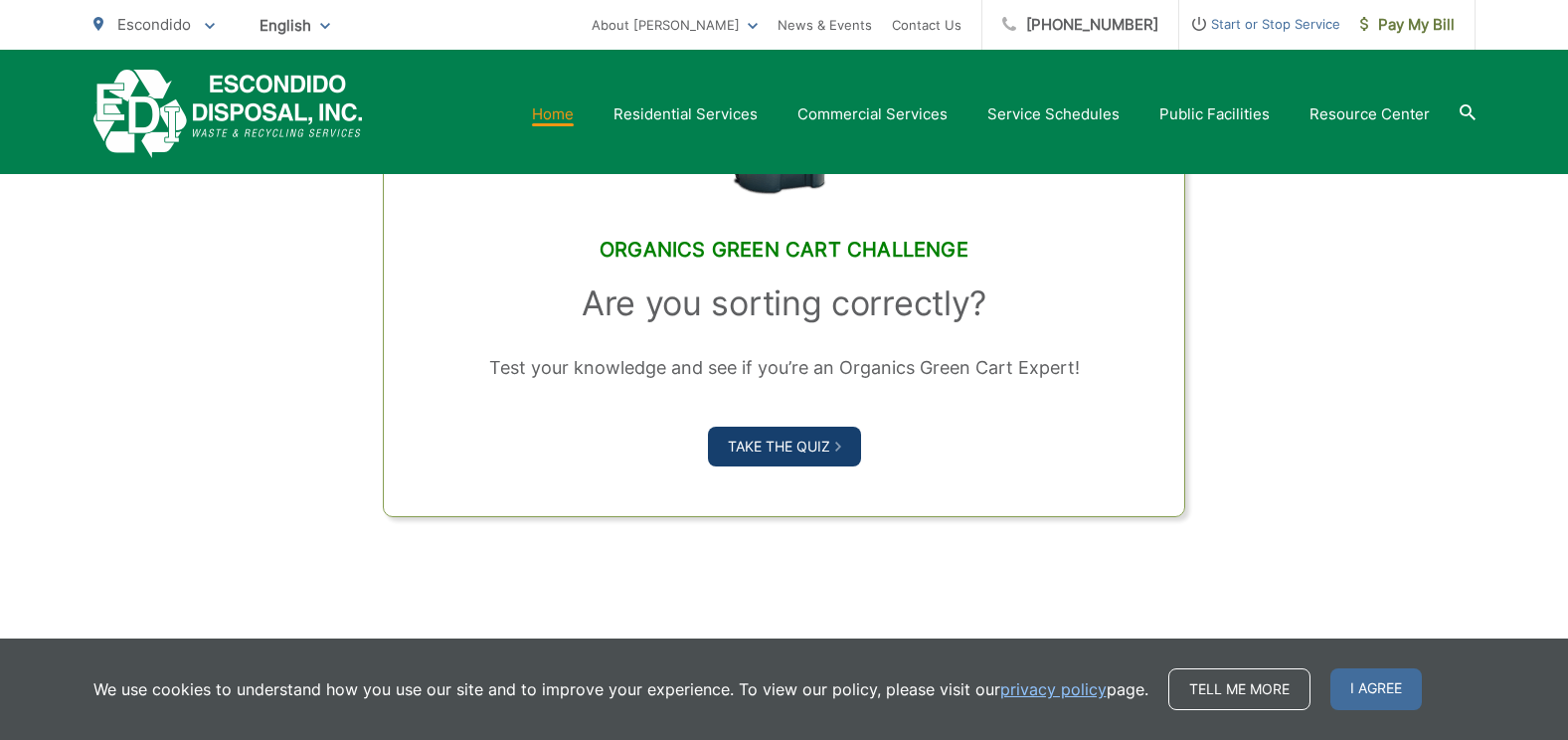
click at [798, 436] on link "Take the Quiz" at bounding box center [785, 447] width 154 height 40
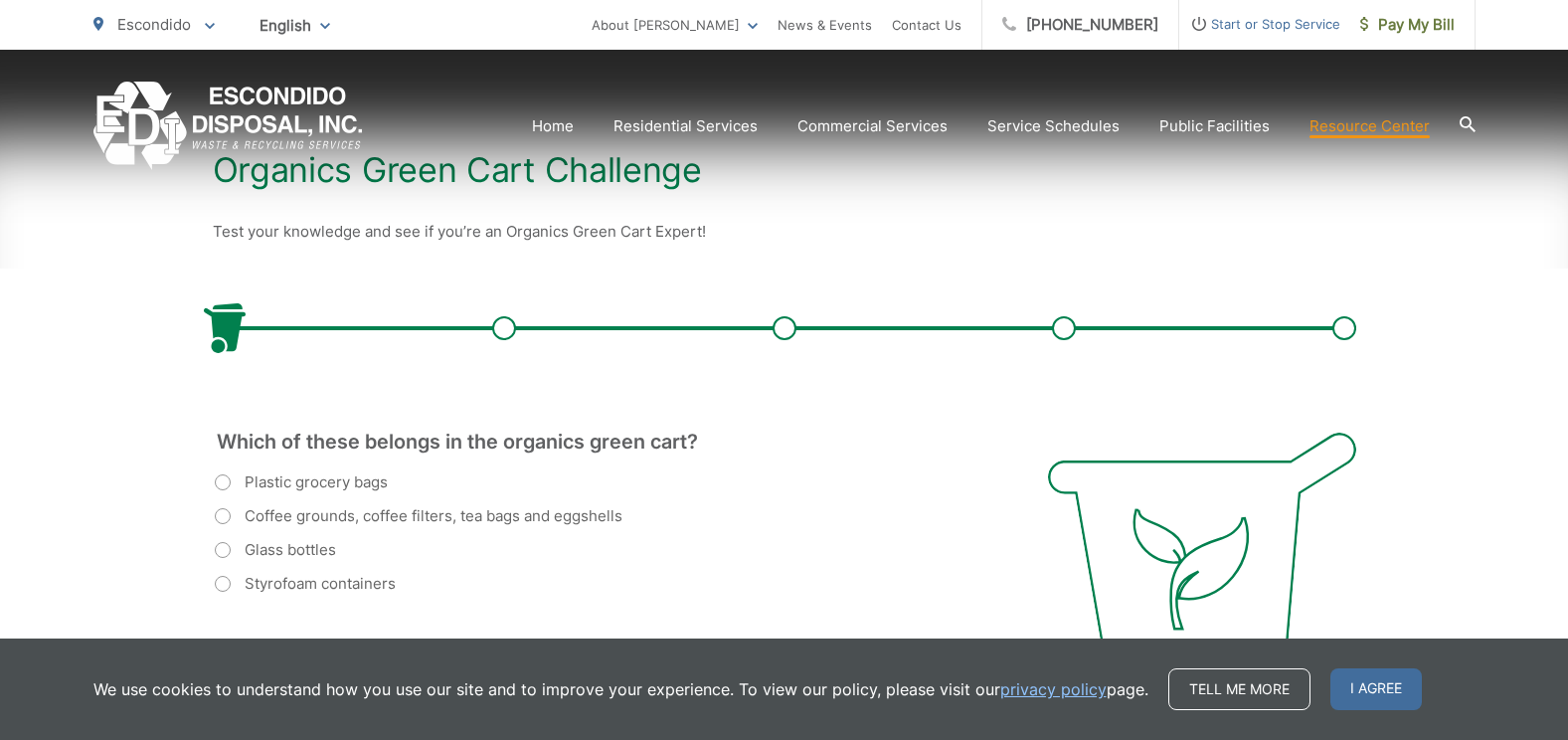
scroll to position [498, 0]
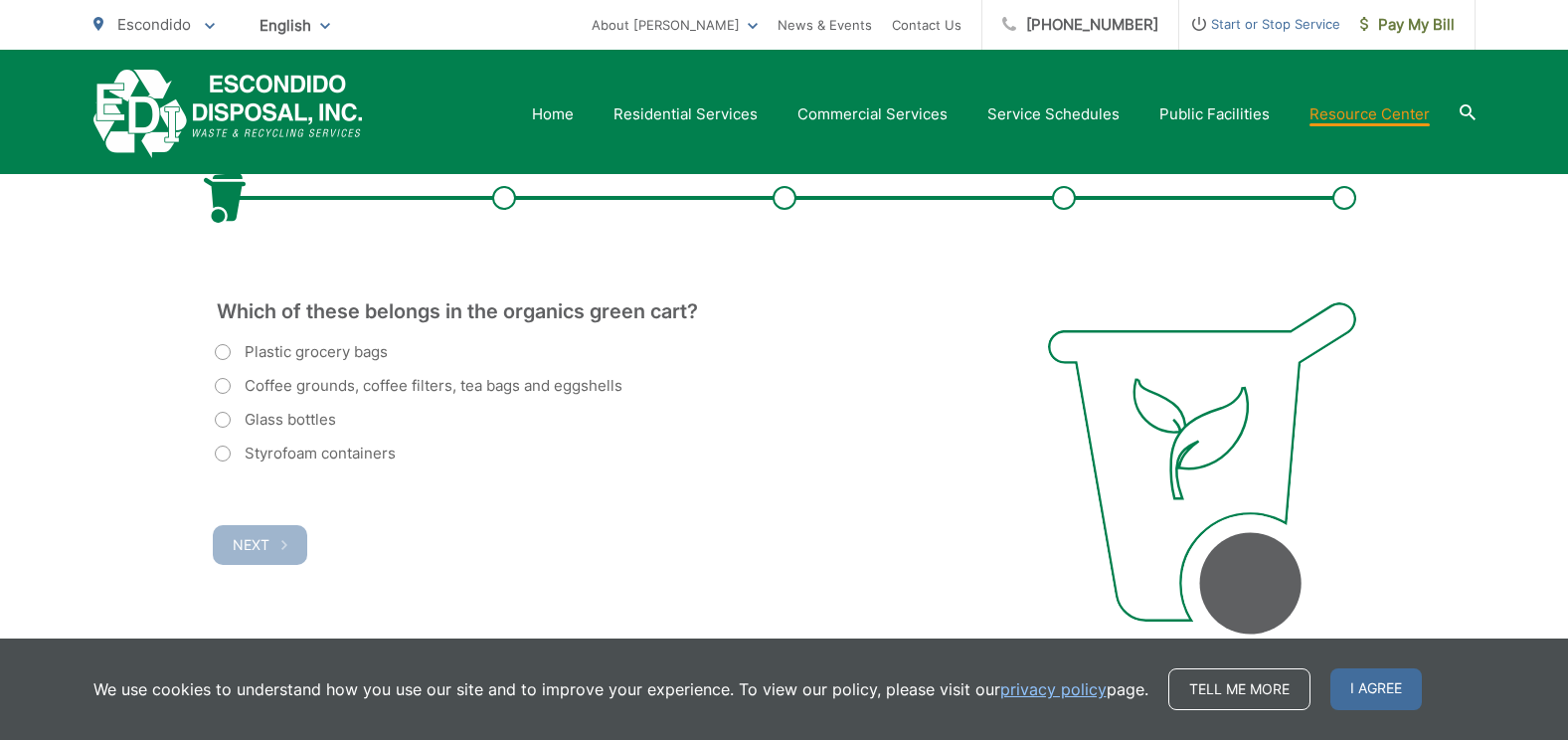
click at [218, 380] on label "Coffee grounds, coffee filters, tea bags and eggshells" at bounding box center [418, 386] width 408 height 24
radio input "true"
click at [262, 546] on span "Next" at bounding box center [250, 544] width 37 height 17
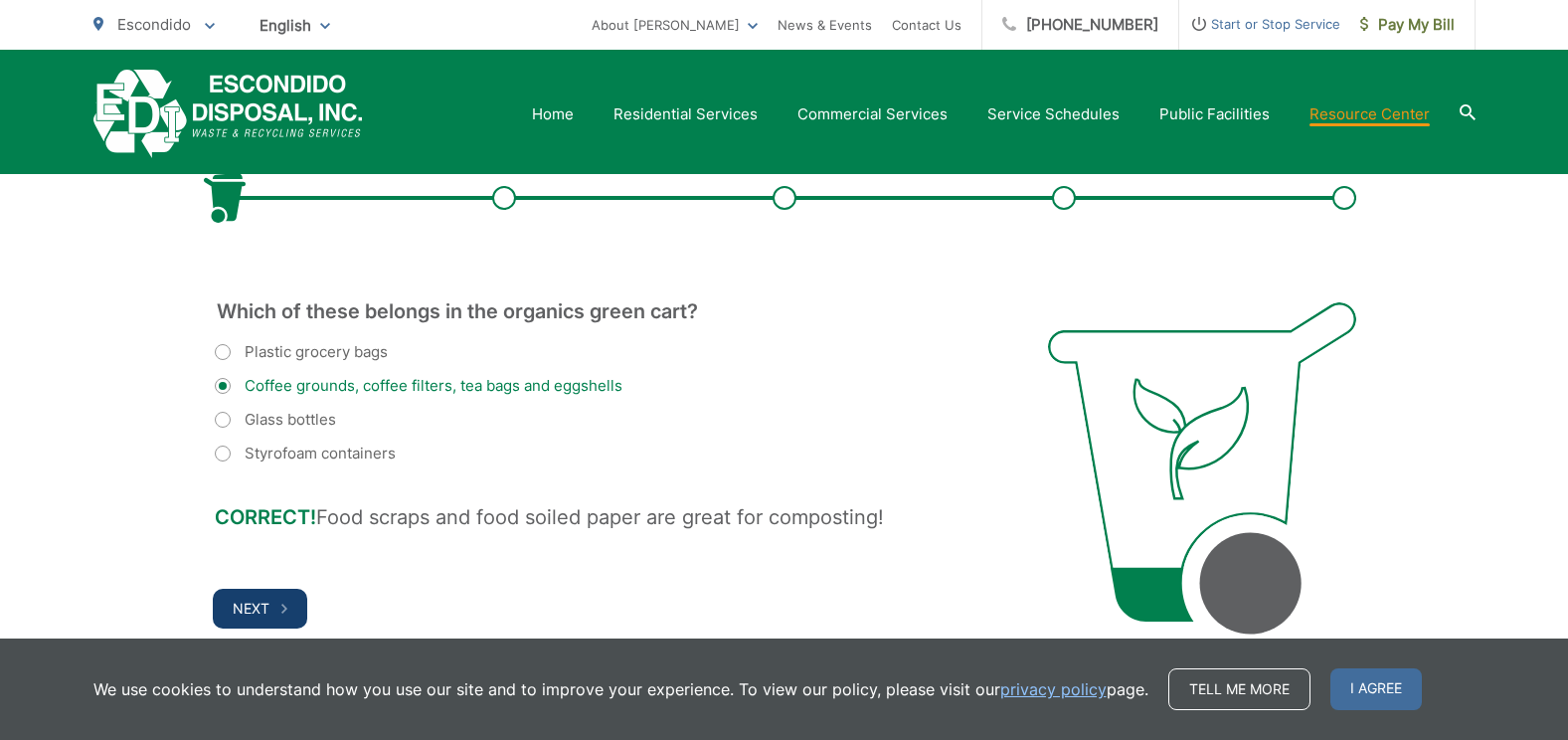
click at [273, 605] on button "Next" at bounding box center [259, 608] width 95 height 40
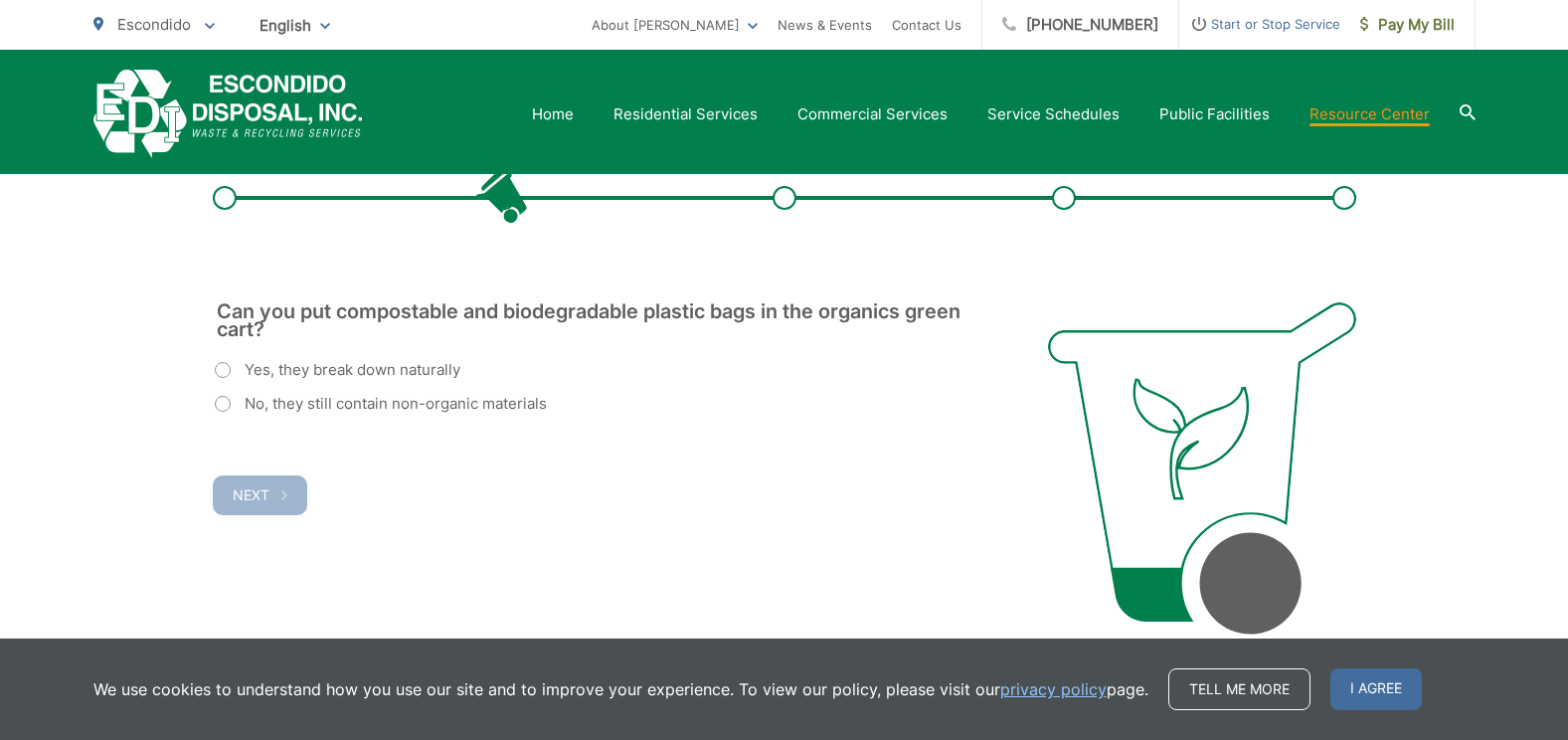
scroll to position [0, 0]
click at [221, 403] on label "No, they still contain non-organic materials" at bounding box center [380, 404] width 332 height 24
radio input "true"
click at [245, 490] on span "Next" at bounding box center [250, 495] width 37 height 17
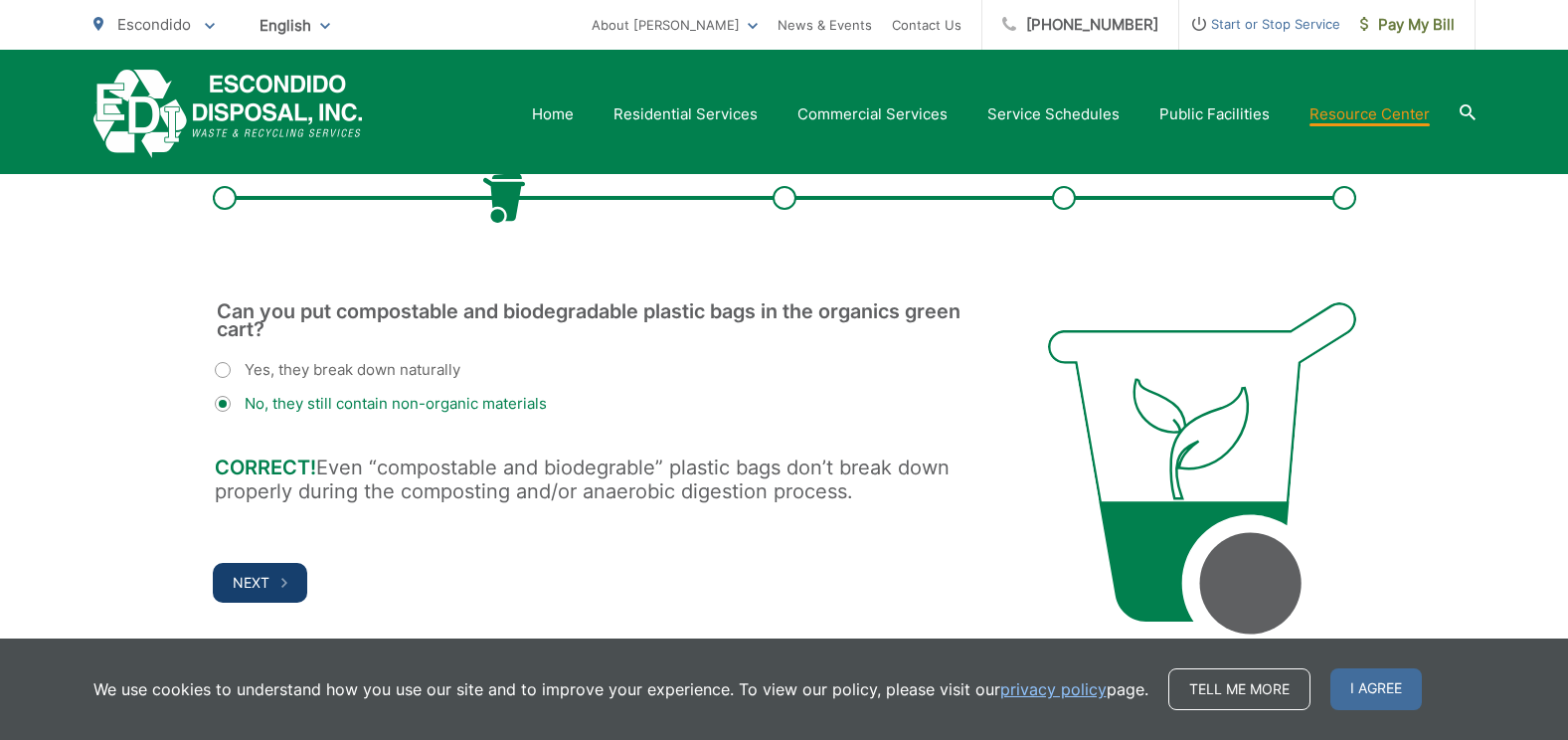
click at [243, 579] on span "Next" at bounding box center [250, 581] width 37 height 17
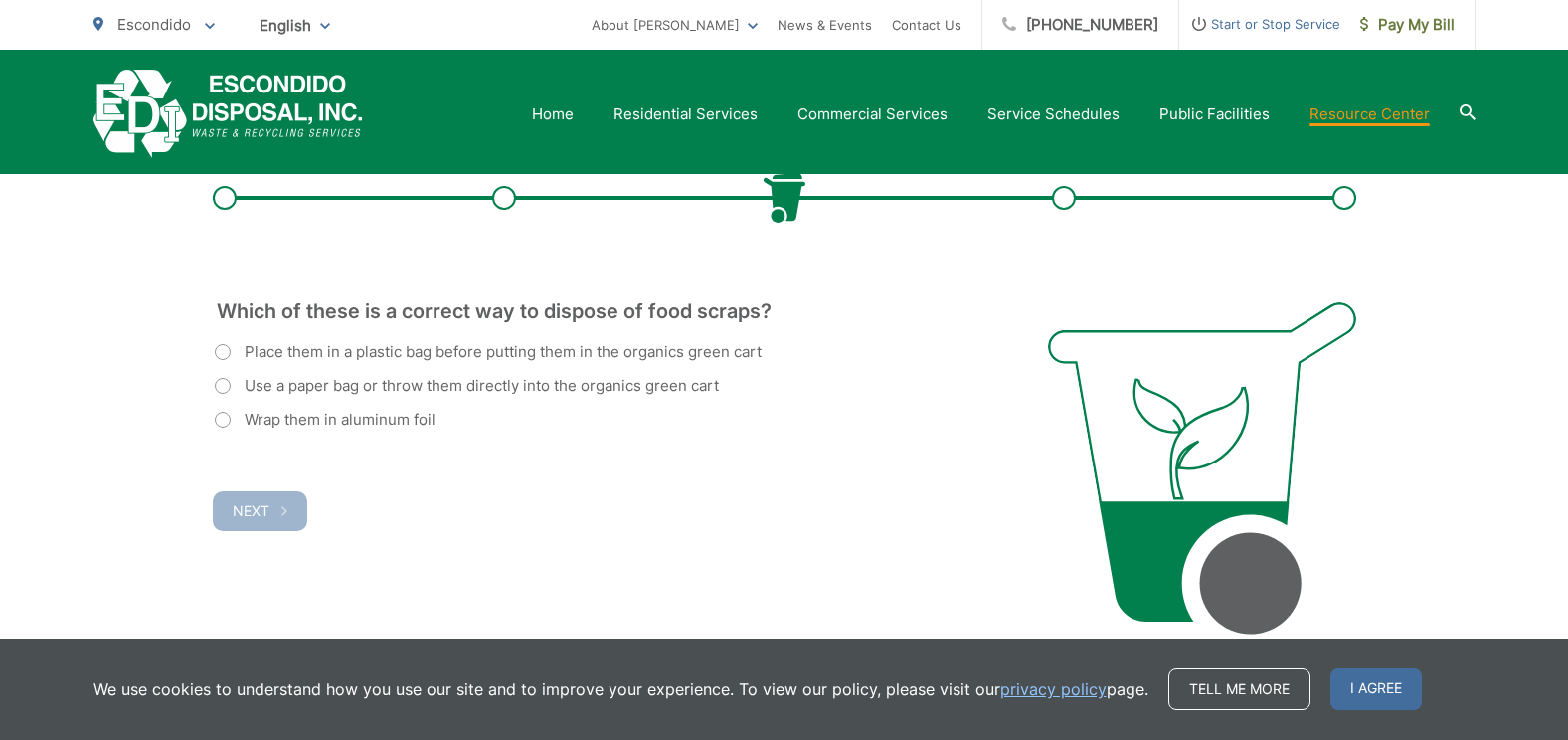
click at [227, 385] on label "Use a paper bag or throw them directly into the organics green cart" at bounding box center [467, 386] width 505 height 24
radio input "true"
click at [242, 501] on button "Next" at bounding box center [259, 512] width 95 height 40
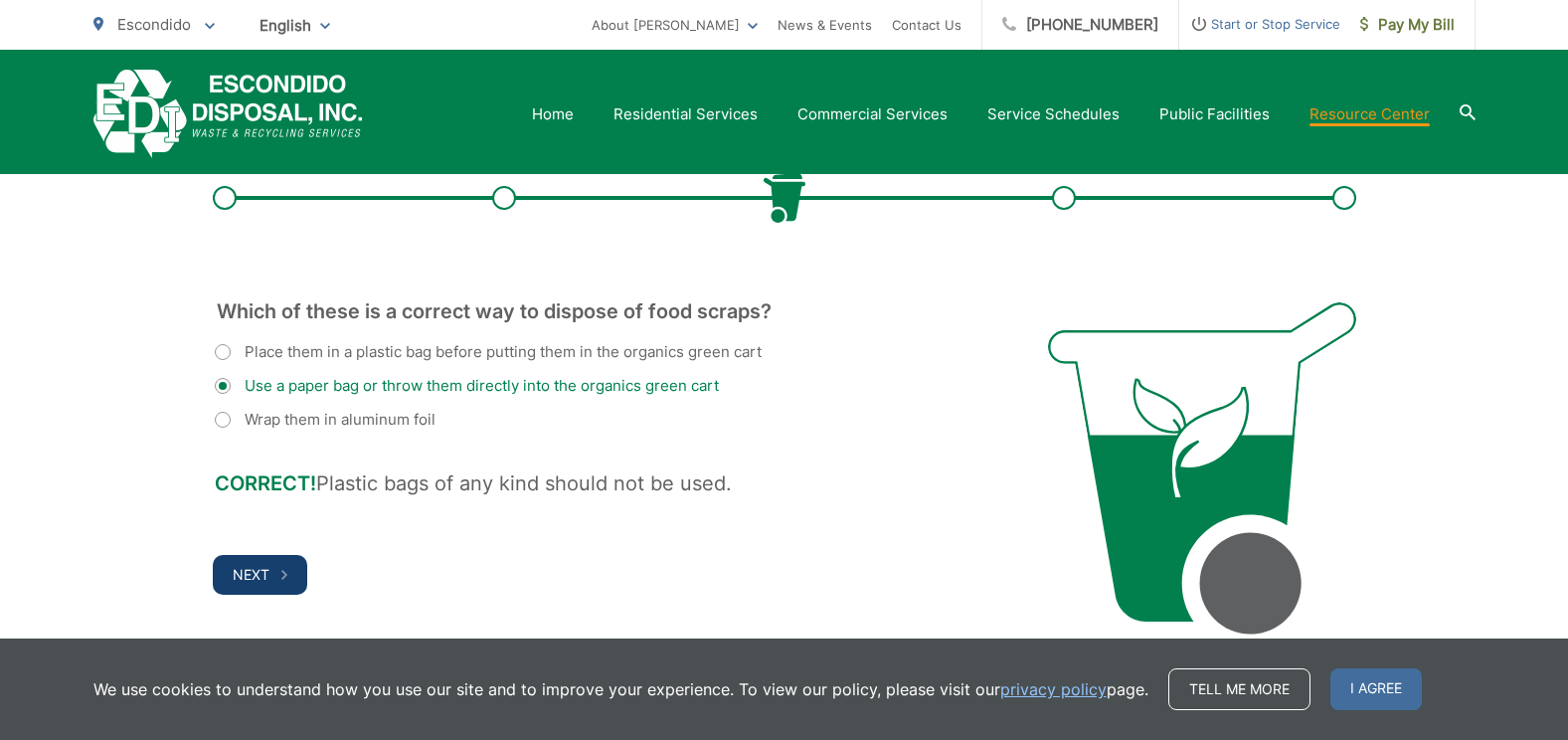
click at [271, 568] on button "Next" at bounding box center [259, 574] width 95 height 40
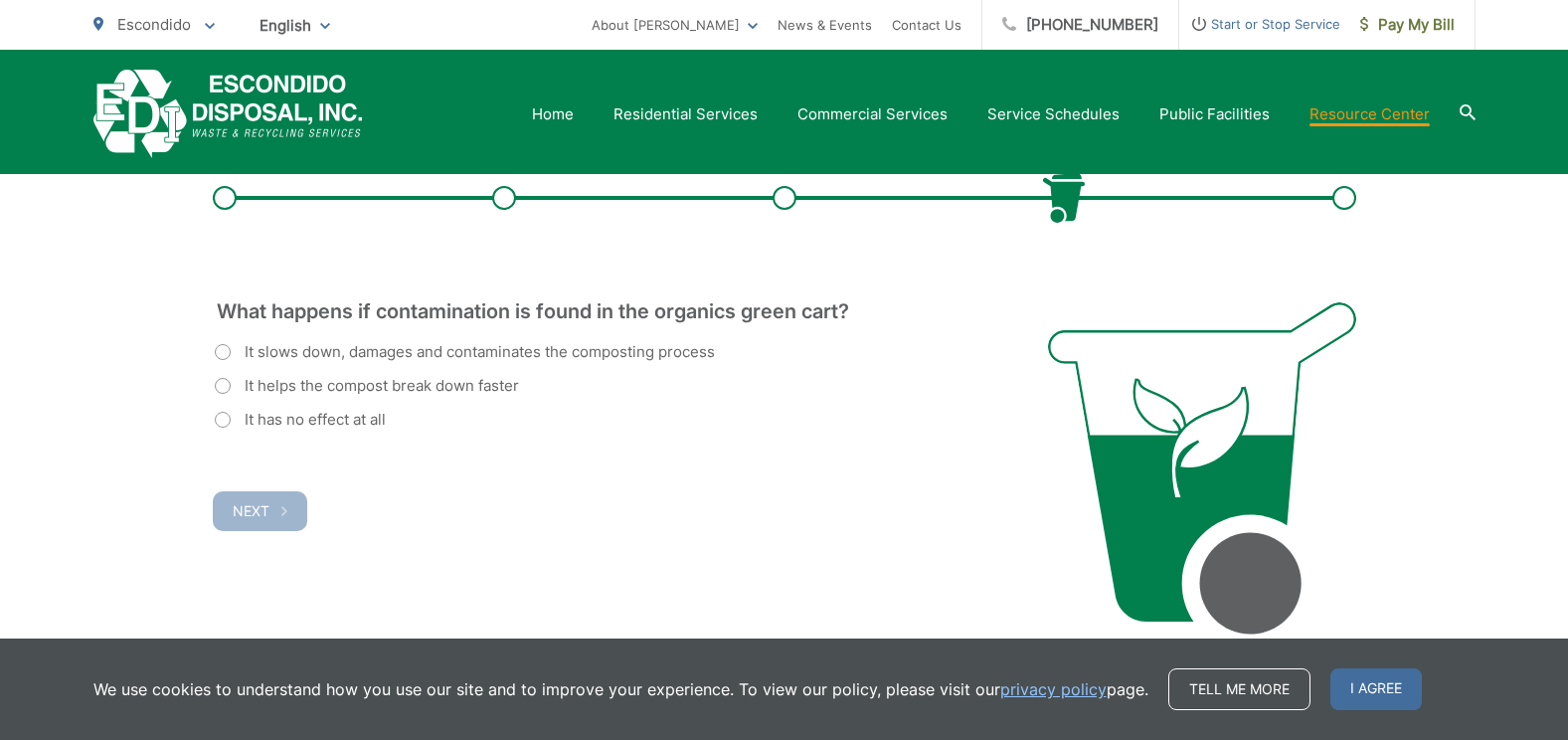
click at [224, 345] on label "It slows down, damages and contaminates the composting process" at bounding box center [465, 352] width 501 height 24
radio input "true"
click at [248, 509] on span "Next" at bounding box center [250, 511] width 37 height 17
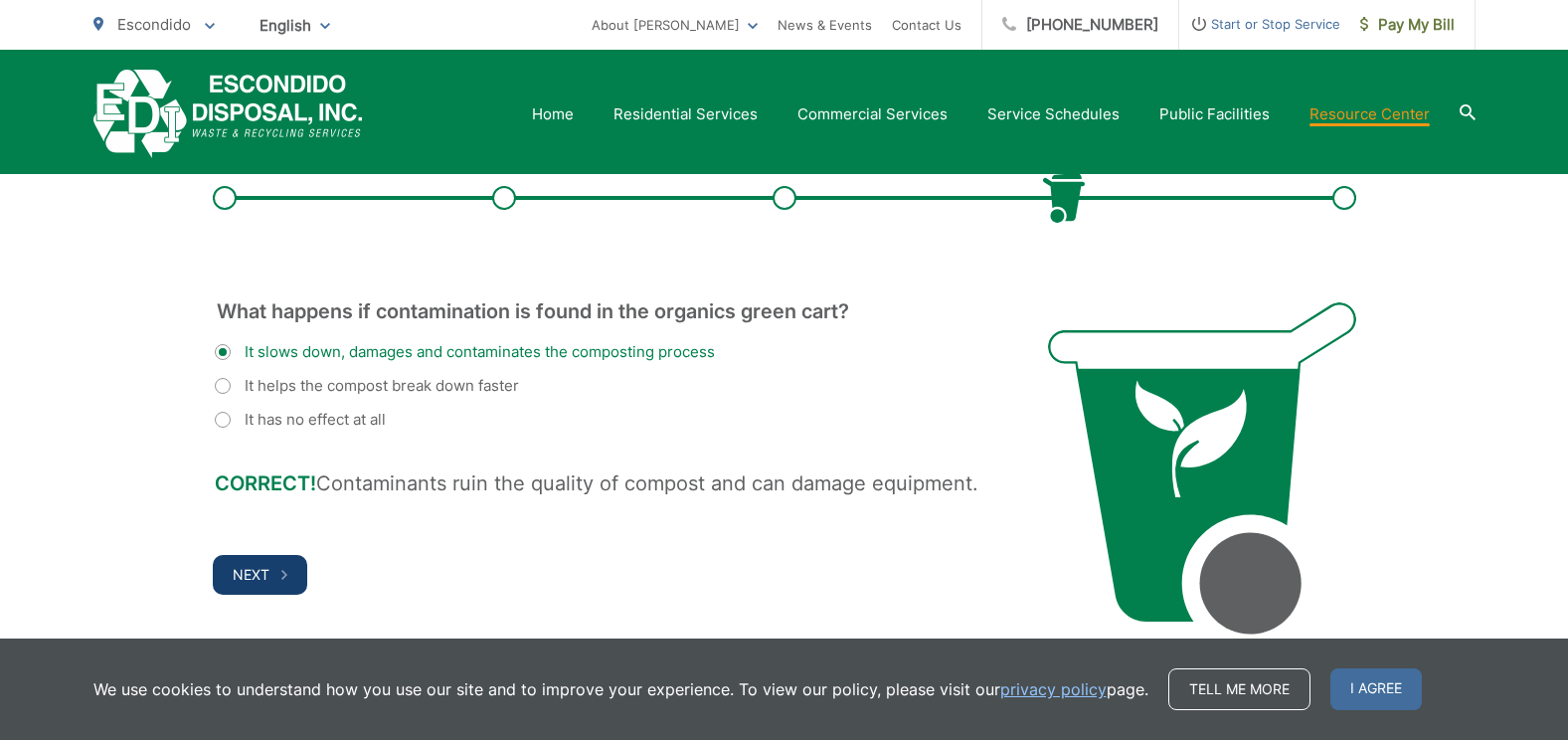
click at [238, 575] on span "Next" at bounding box center [250, 573] width 37 height 17
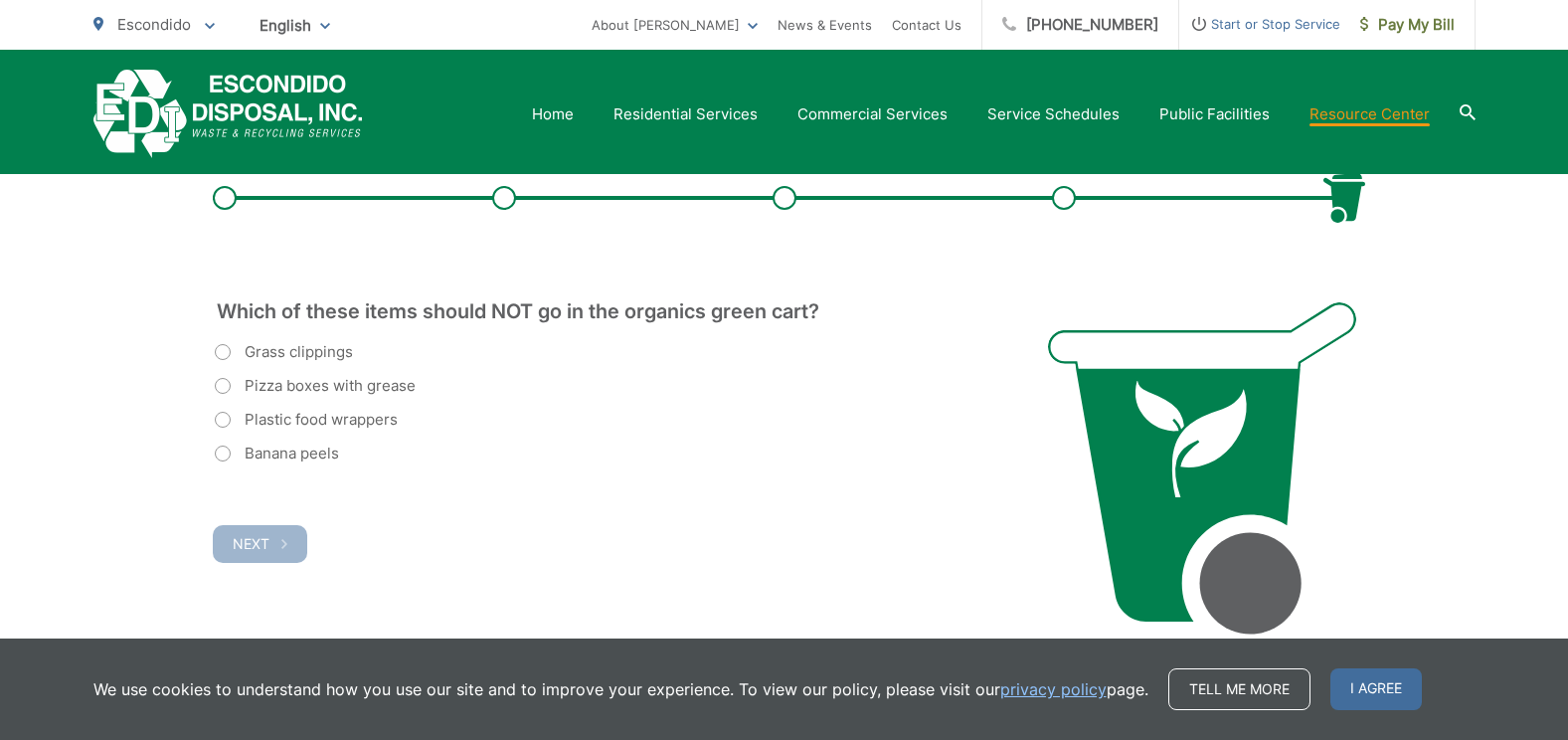
click at [225, 421] on label "Plastic food wrappers" at bounding box center [305, 420] width 183 height 24
radio input "true"
click at [240, 542] on span "Next" at bounding box center [250, 543] width 37 height 17
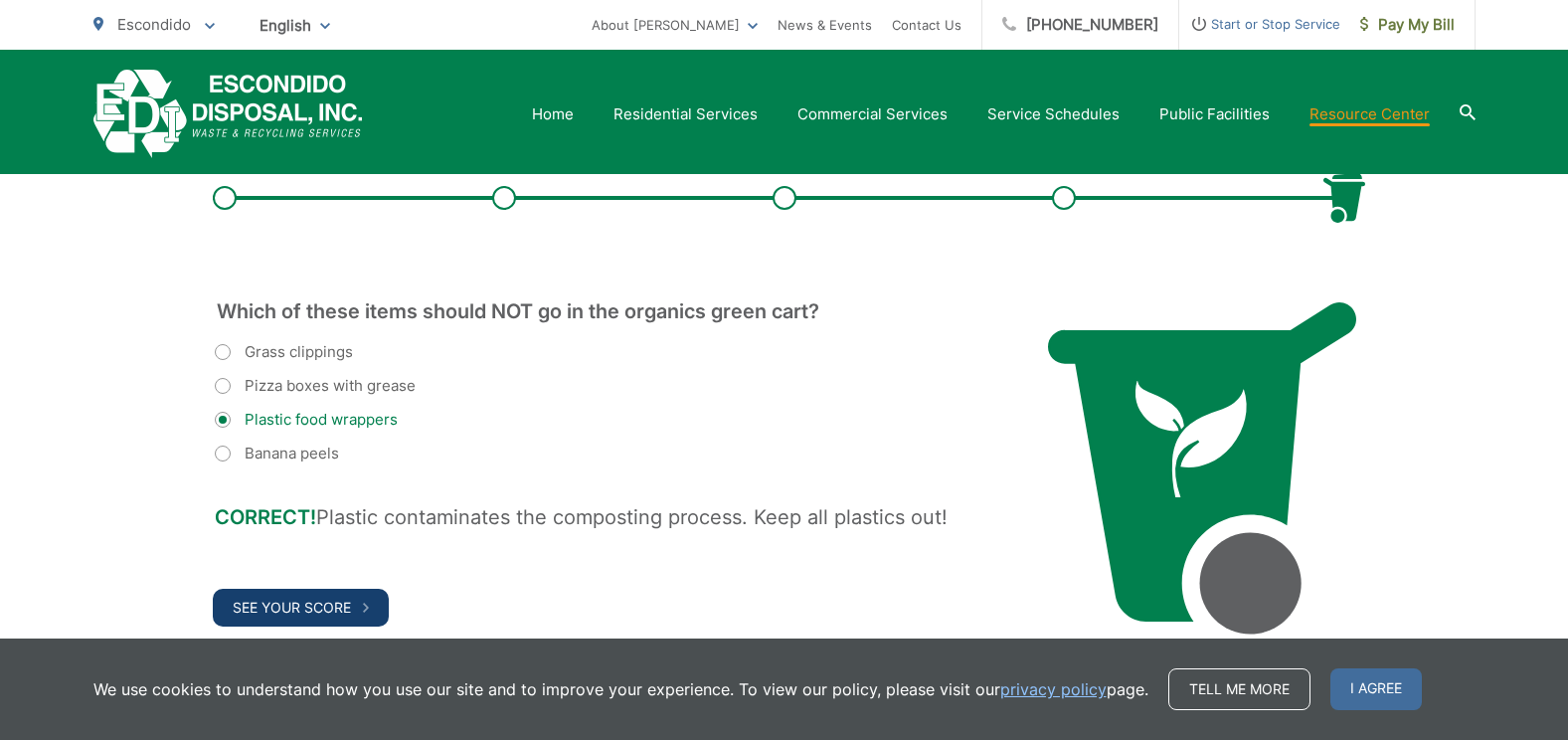
click at [282, 595] on button "See Your Score" at bounding box center [300, 607] width 176 height 38
